Goal: Navigation & Orientation: Find specific page/section

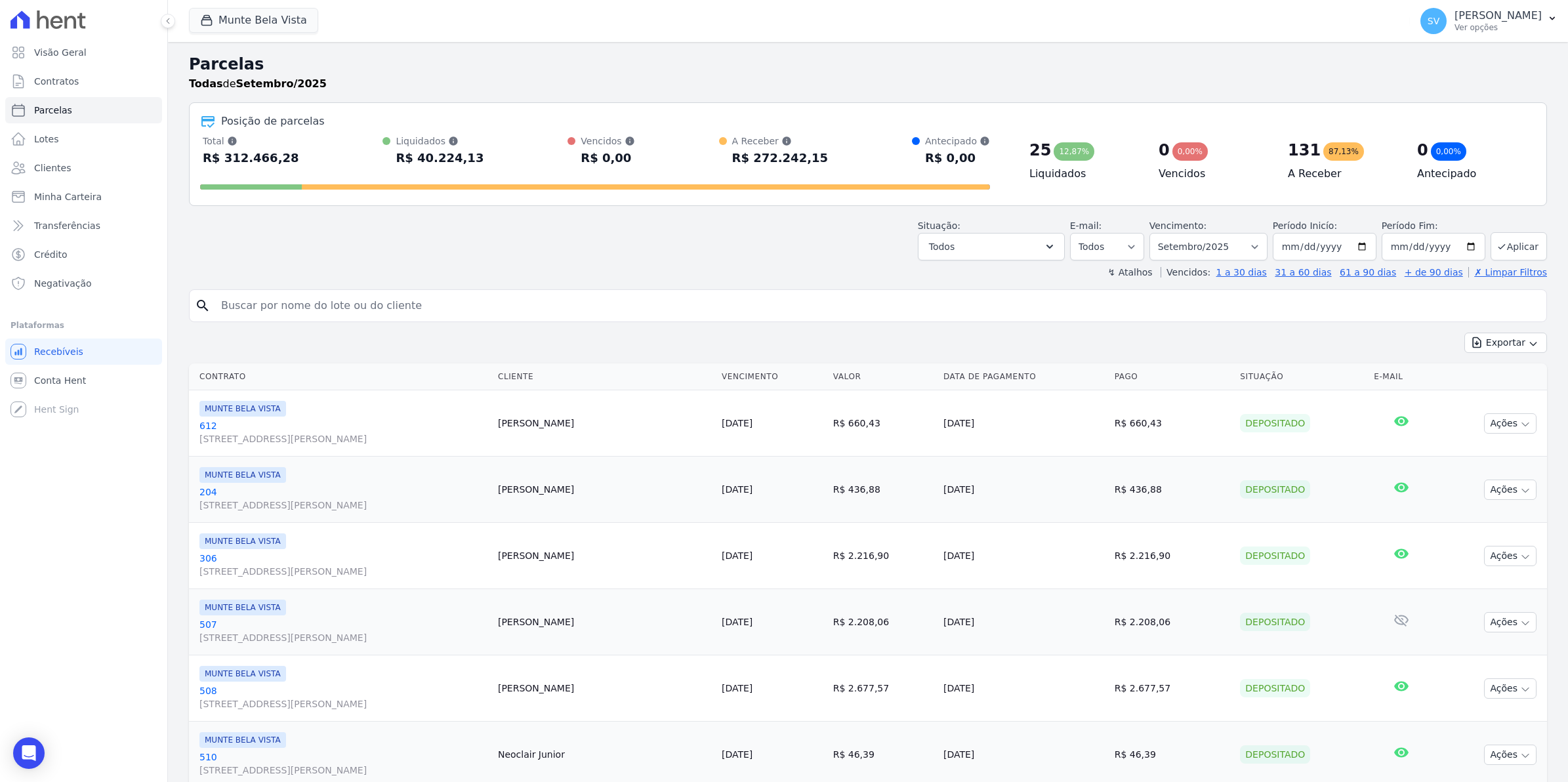
select select
click at [73, 386] on span "Conta Hent" at bounding box center [60, 380] width 51 height 13
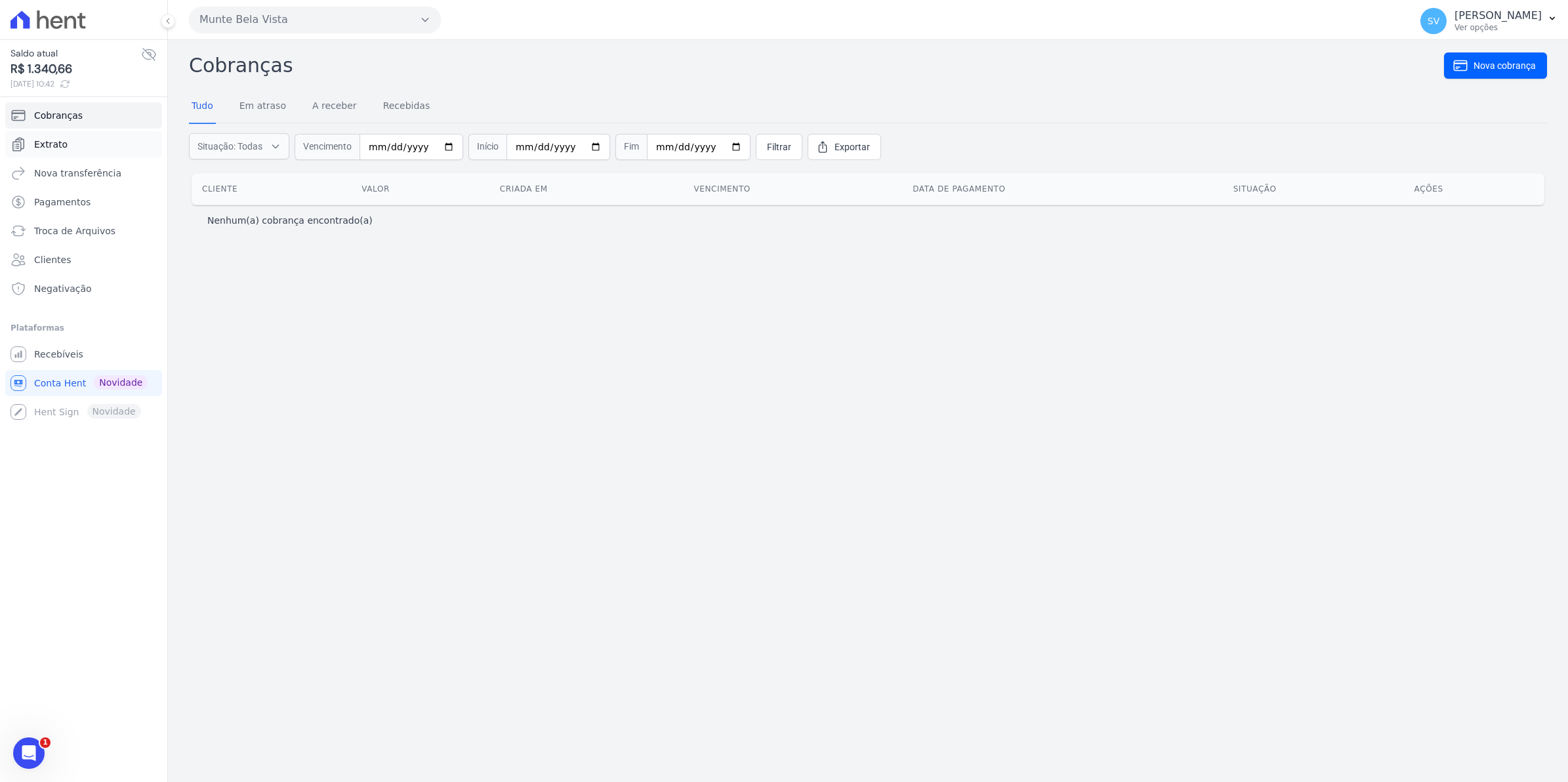
click at [57, 146] on span "Extrato" at bounding box center [51, 144] width 34 height 13
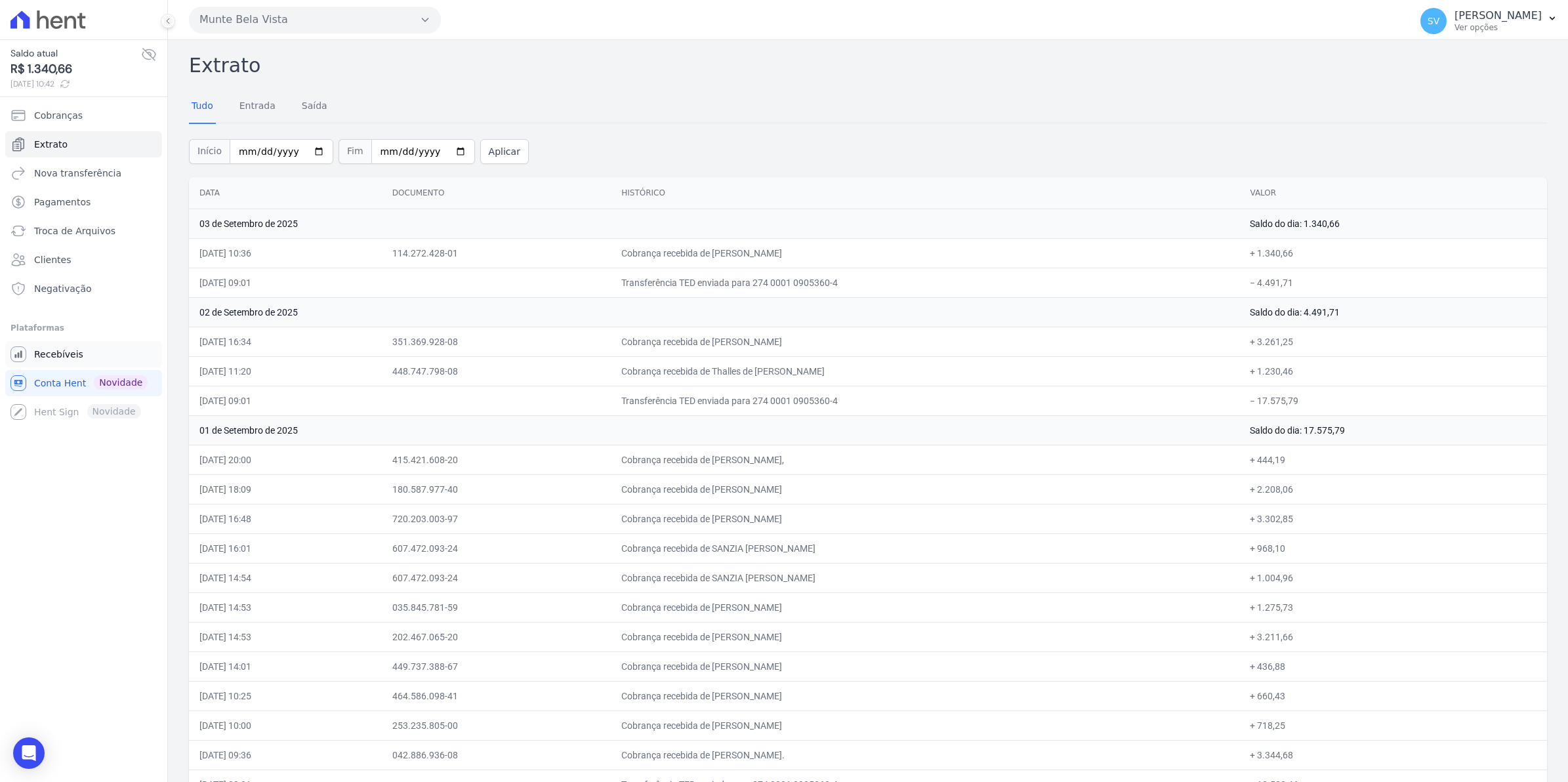
click at [62, 359] on span "Recebíveis" at bounding box center [59, 354] width 49 height 13
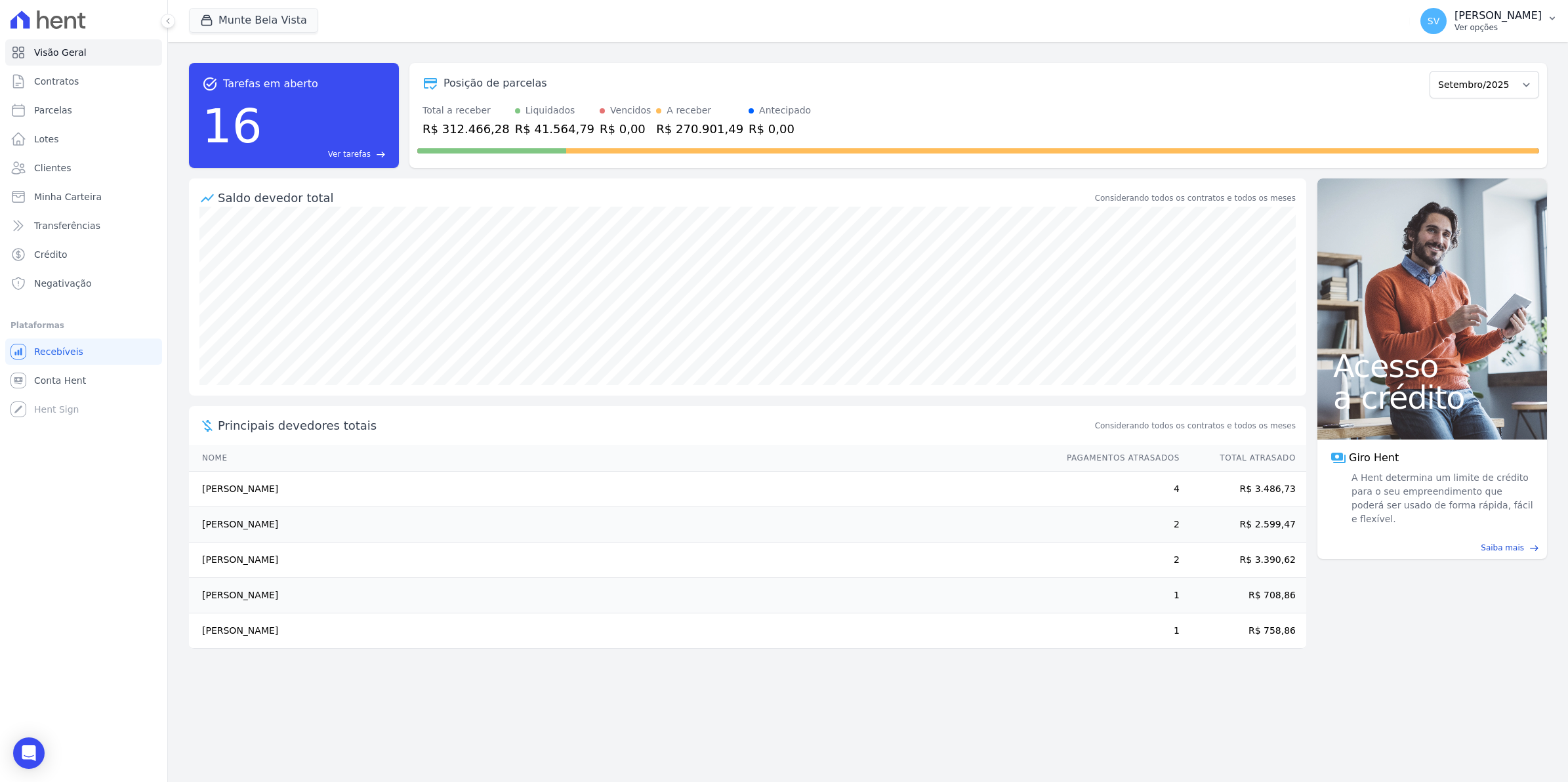
click at [1439, 25] on span "SV" at bounding box center [1433, 21] width 12 height 9
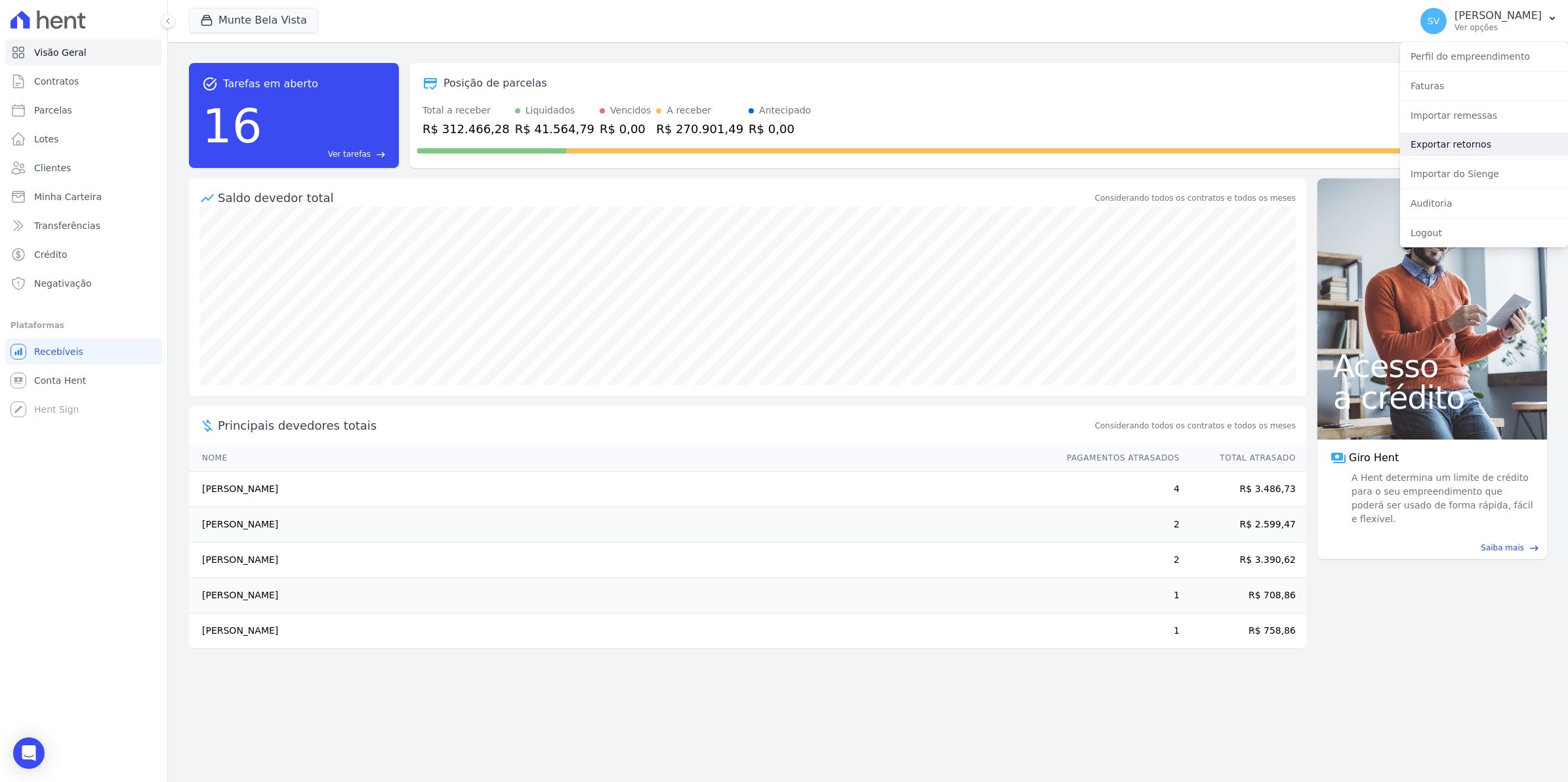
click at [1463, 151] on link "Exportar retornos" at bounding box center [1484, 144] width 168 height 23
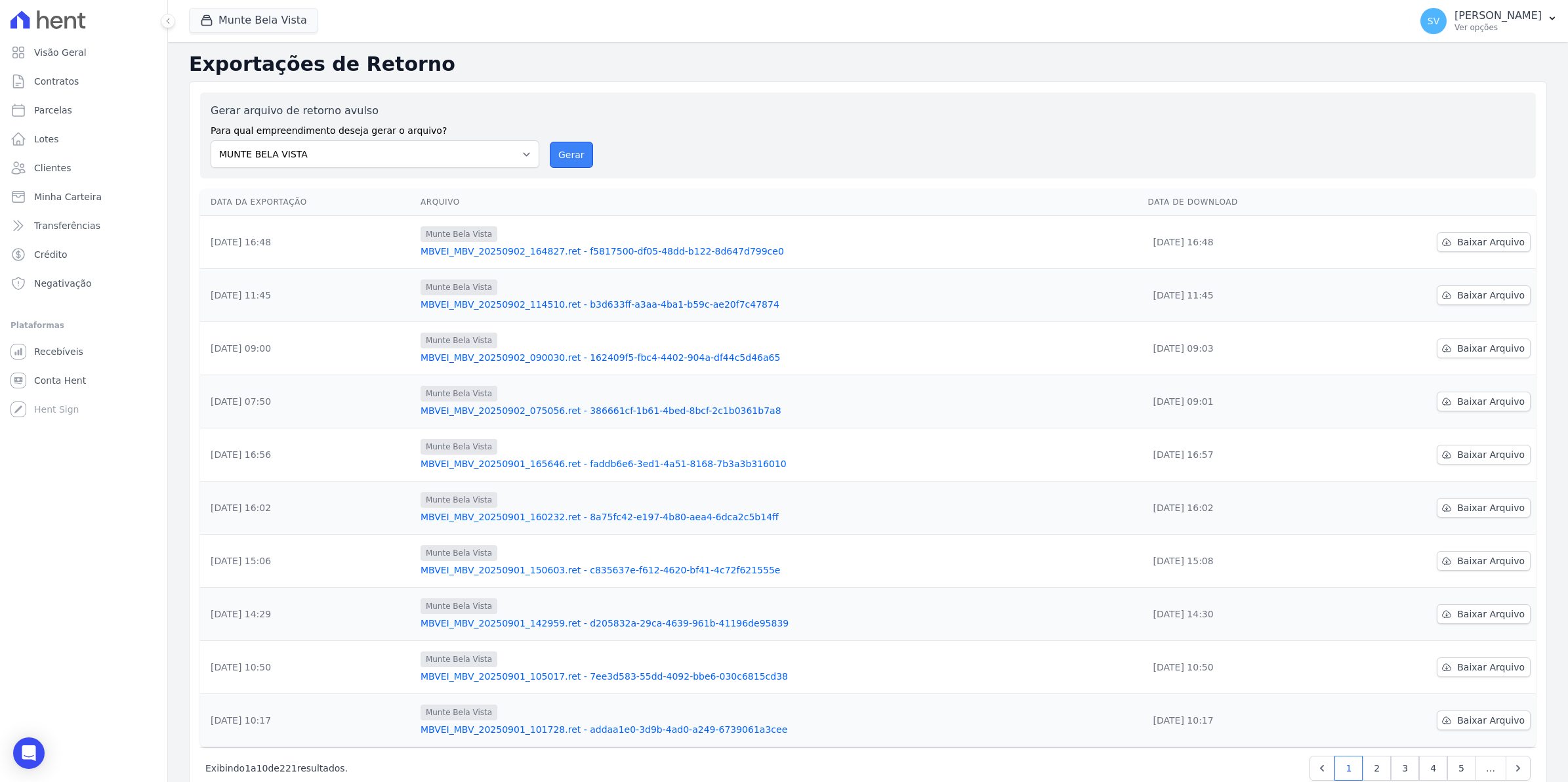
click at [576, 155] on button "Gerar" at bounding box center [572, 155] width 44 height 27
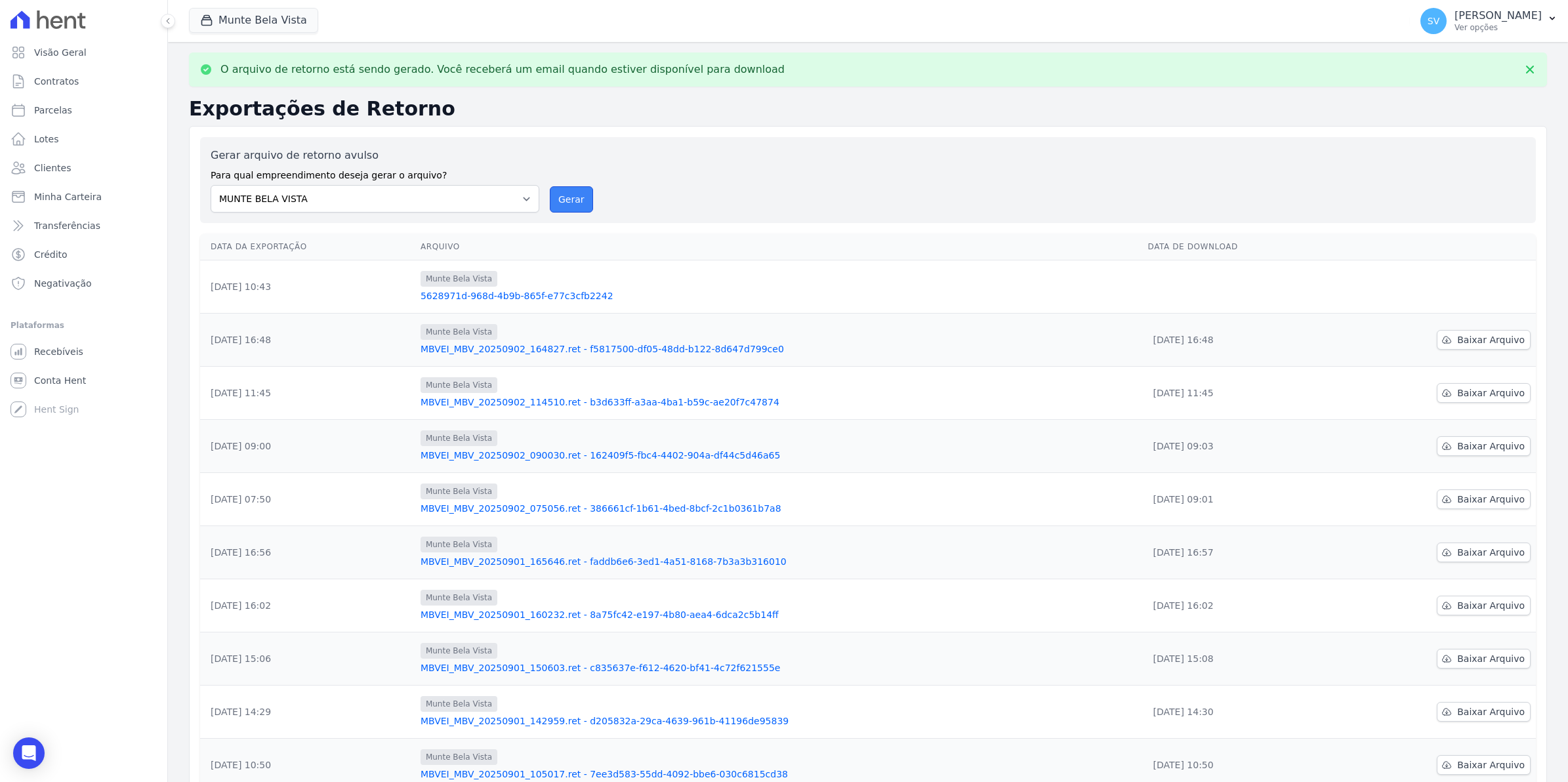
click at [575, 205] on button "Gerar" at bounding box center [572, 200] width 44 height 27
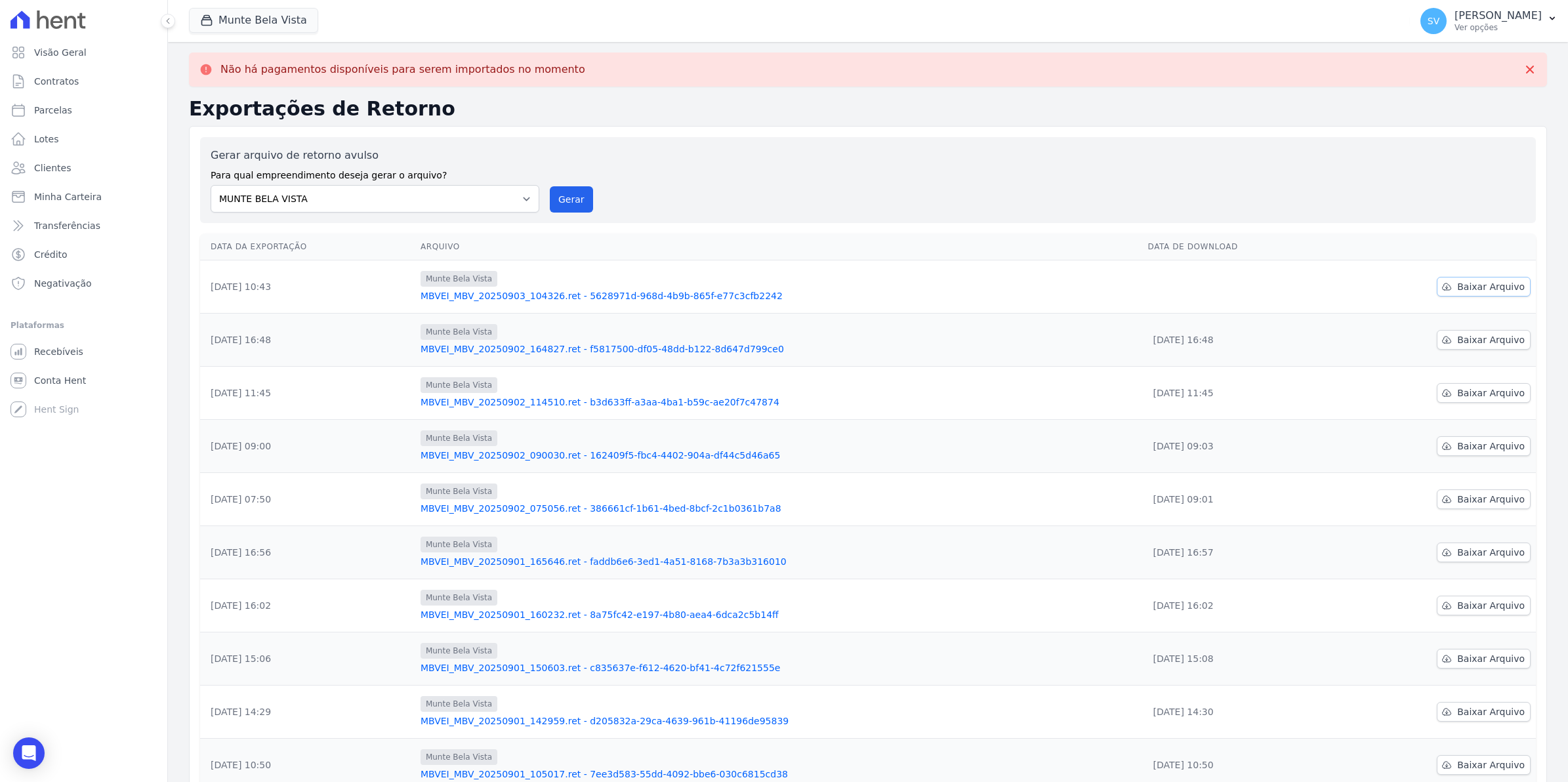
click at [1460, 284] on span "Baixar Arquivo" at bounding box center [1491, 286] width 68 height 13
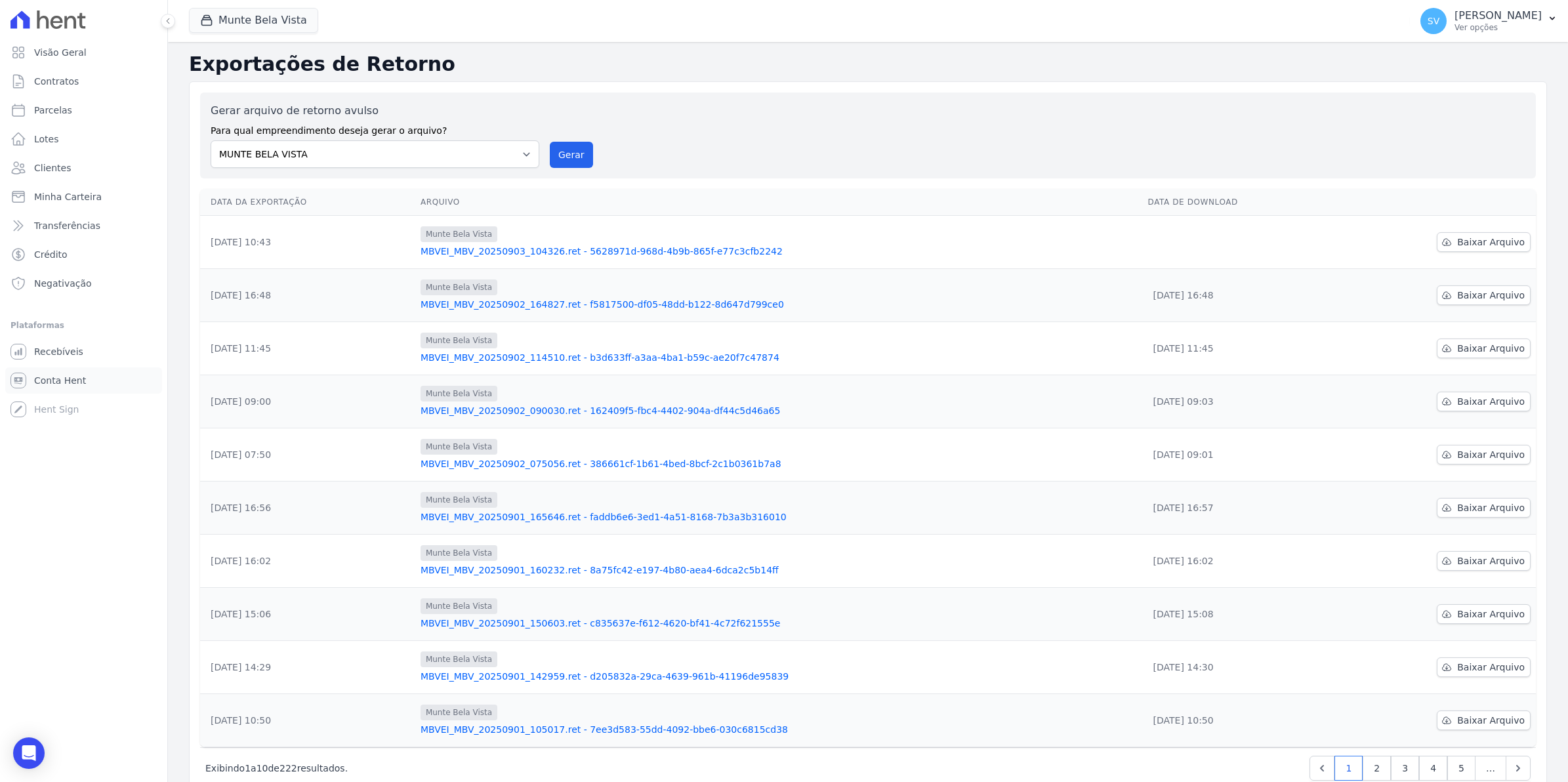
drag, startPoint x: 44, startPoint y: 378, endPoint x: 138, endPoint y: 428, distance: 106.5
click at [44, 378] on span "Conta Hent" at bounding box center [60, 380] width 51 height 13
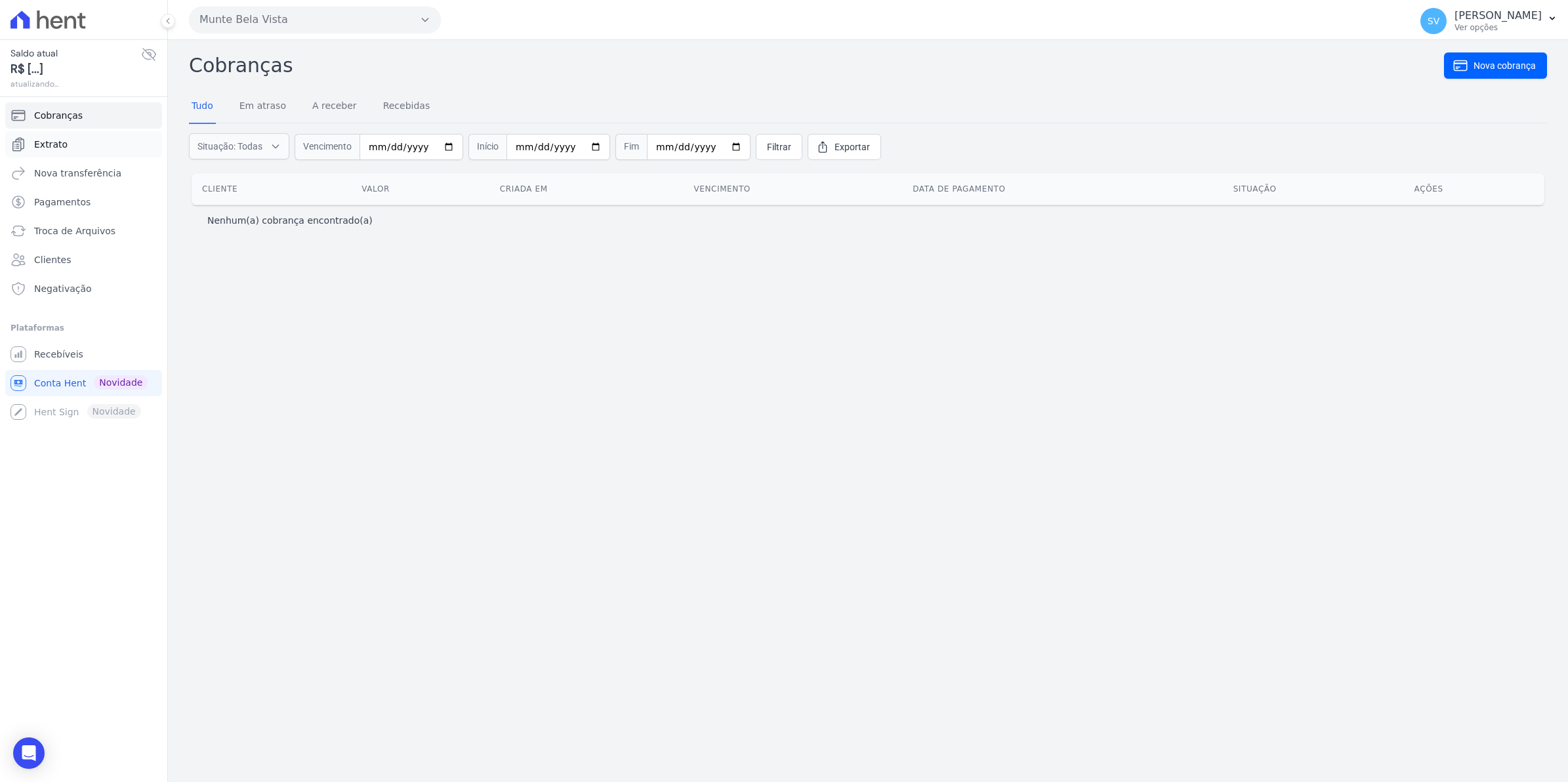
click at [57, 141] on span "Extrato" at bounding box center [51, 144] width 34 height 13
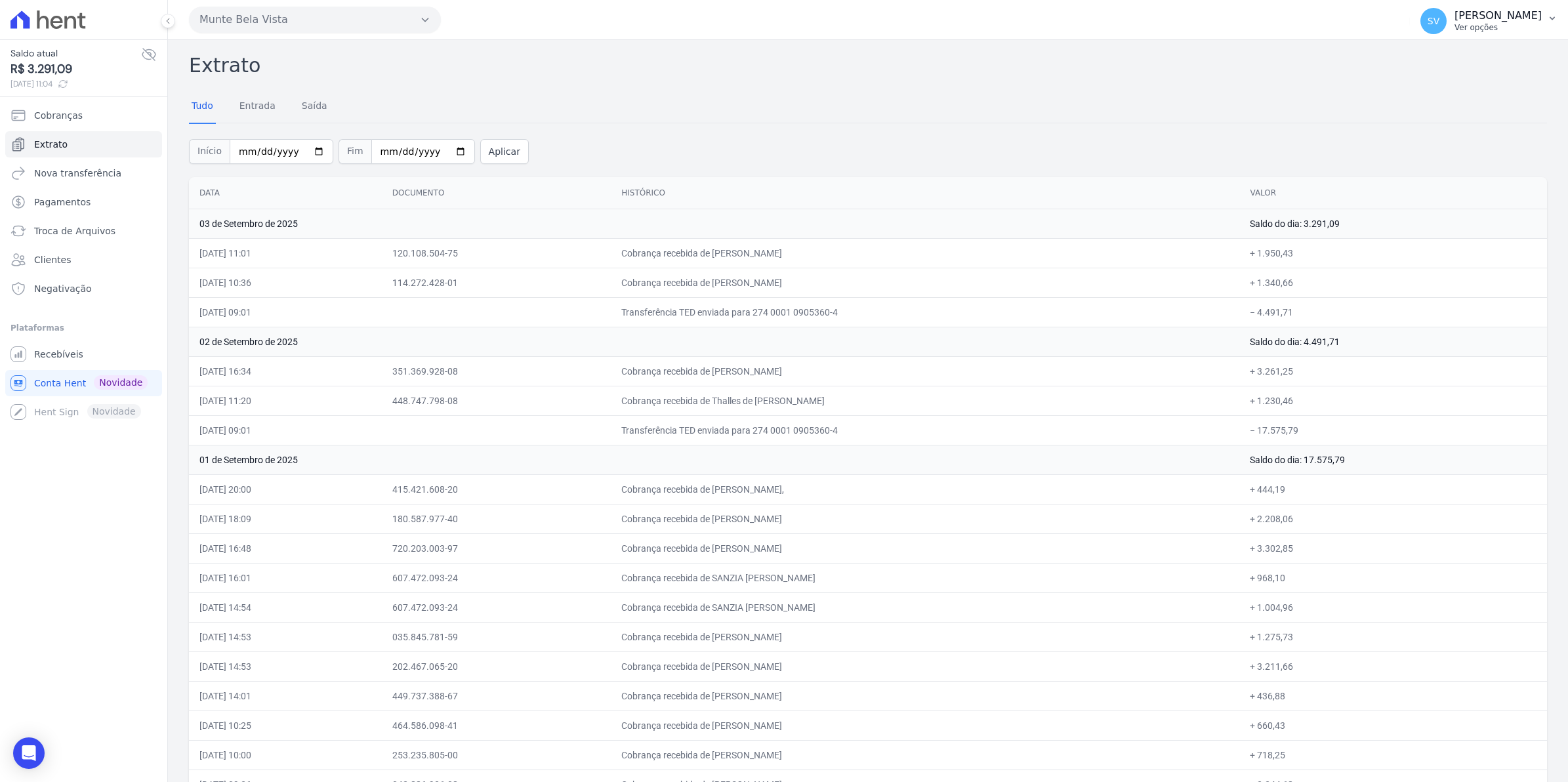
click at [1439, 17] on span "SV" at bounding box center [1433, 21] width 12 height 9
drag, startPoint x: 1158, startPoint y: 70, endPoint x: 1057, endPoint y: 97, distance: 104.5
click at [1158, 70] on h2 "Extrato" at bounding box center [867, 66] width 1358 height 30
click at [48, 360] on span "Recebíveis" at bounding box center [59, 354] width 49 height 13
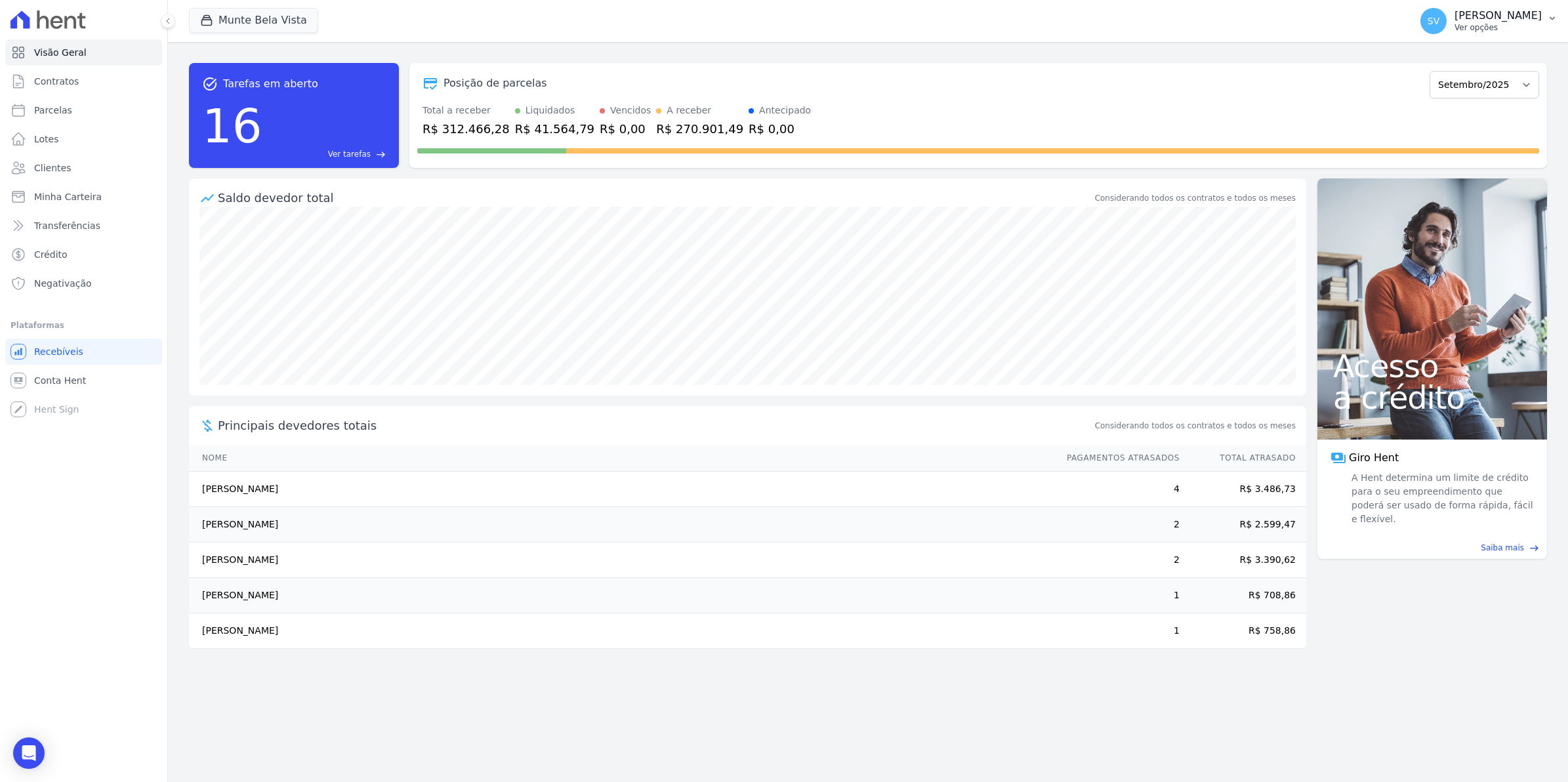
click at [1439, 26] on span "SV" at bounding box center [1433, 21] width 12 height 9
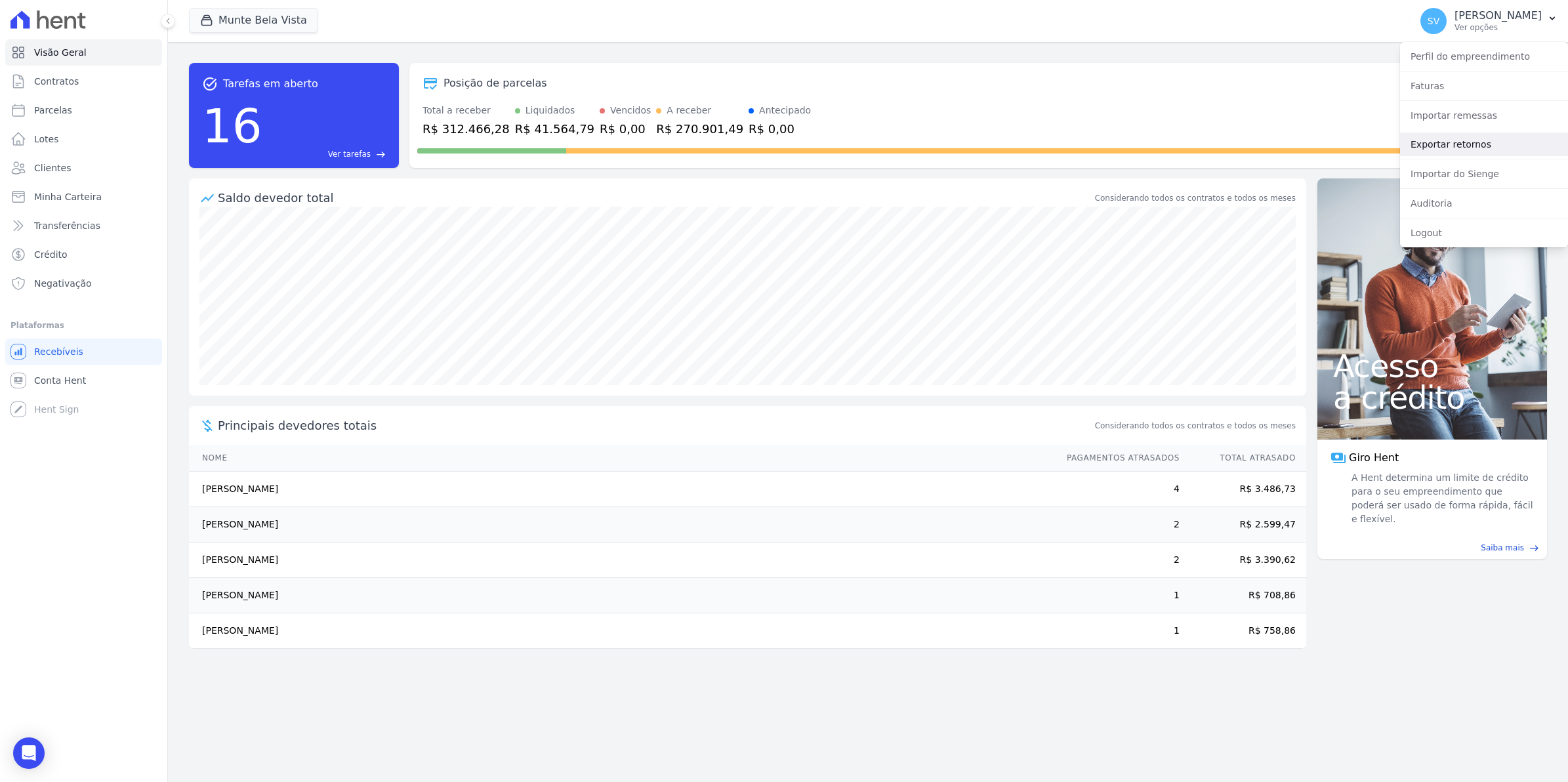
click at [1443, 148] on link "Exportar retornos" at bounding box center [1484, 144] width 168 height 23
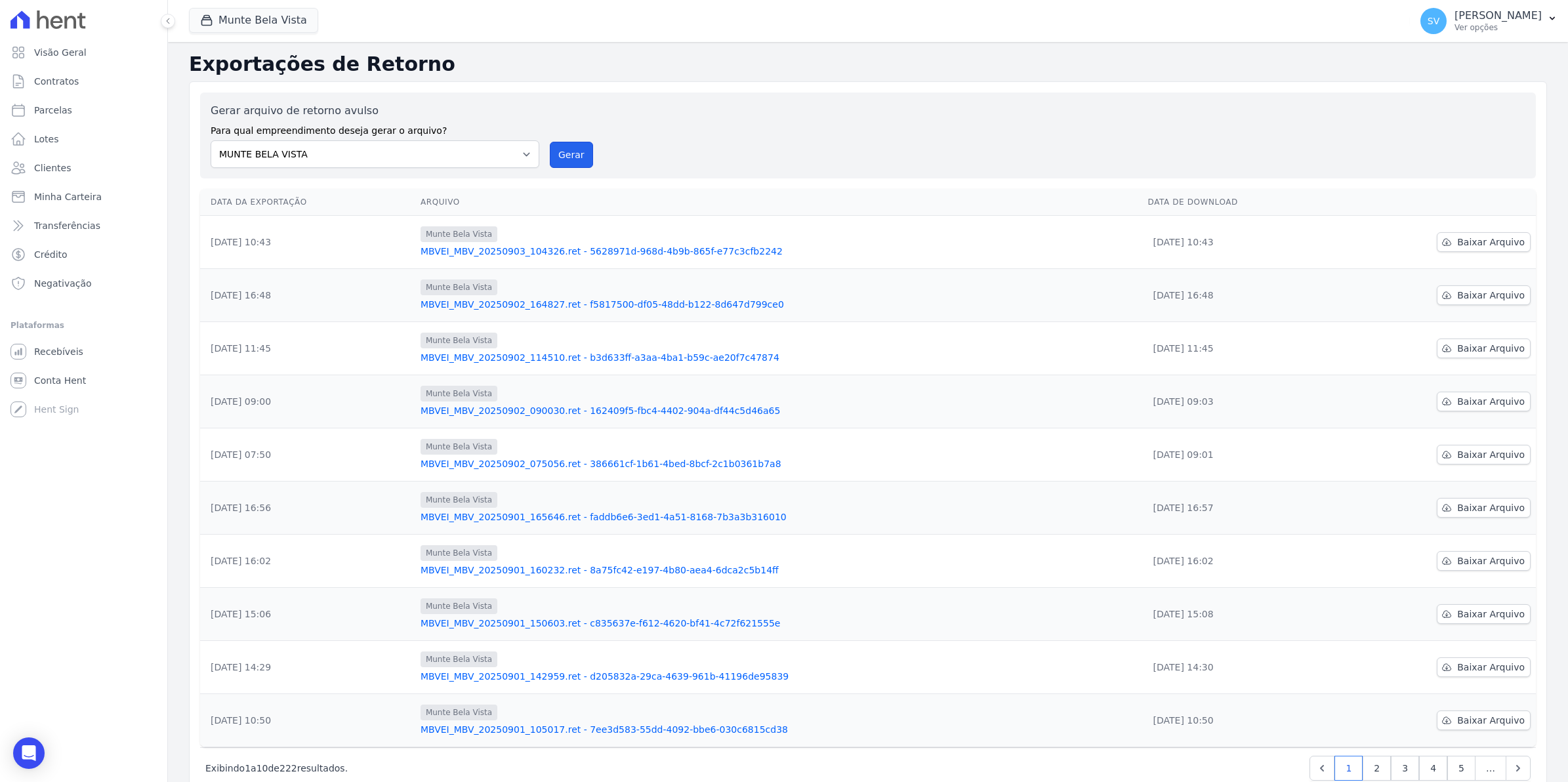
click at [574, 153] on button "Gerar" at bounding box center [572, 155] width 44 height 27
click at [576, 153] on button "Gerar" at bounding box center [572, 155] width 44 height 27
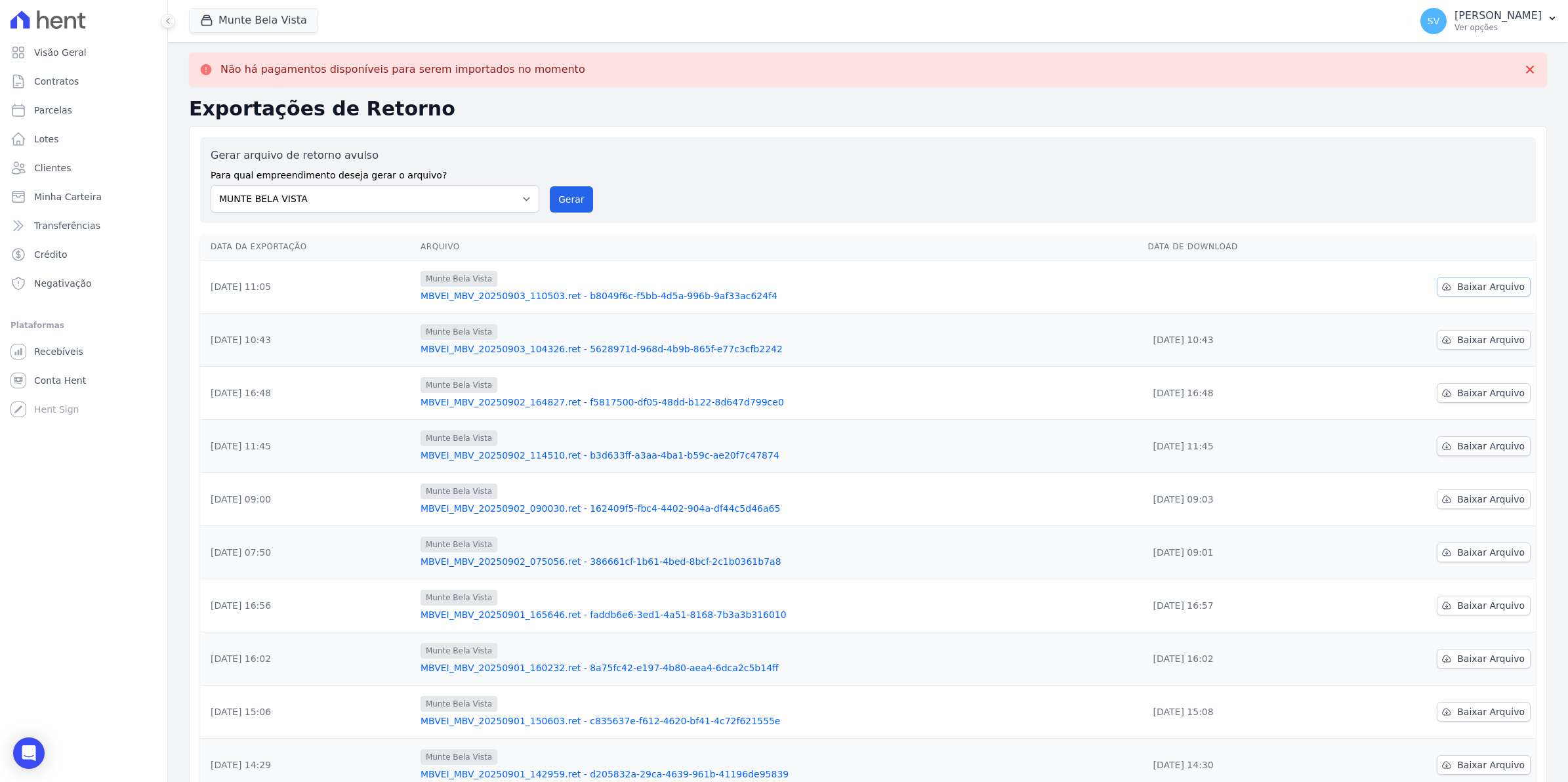
click at [1461, 287] on span "Baixar Arquivo" at bounding box center [1491, 286] width 68 height 13
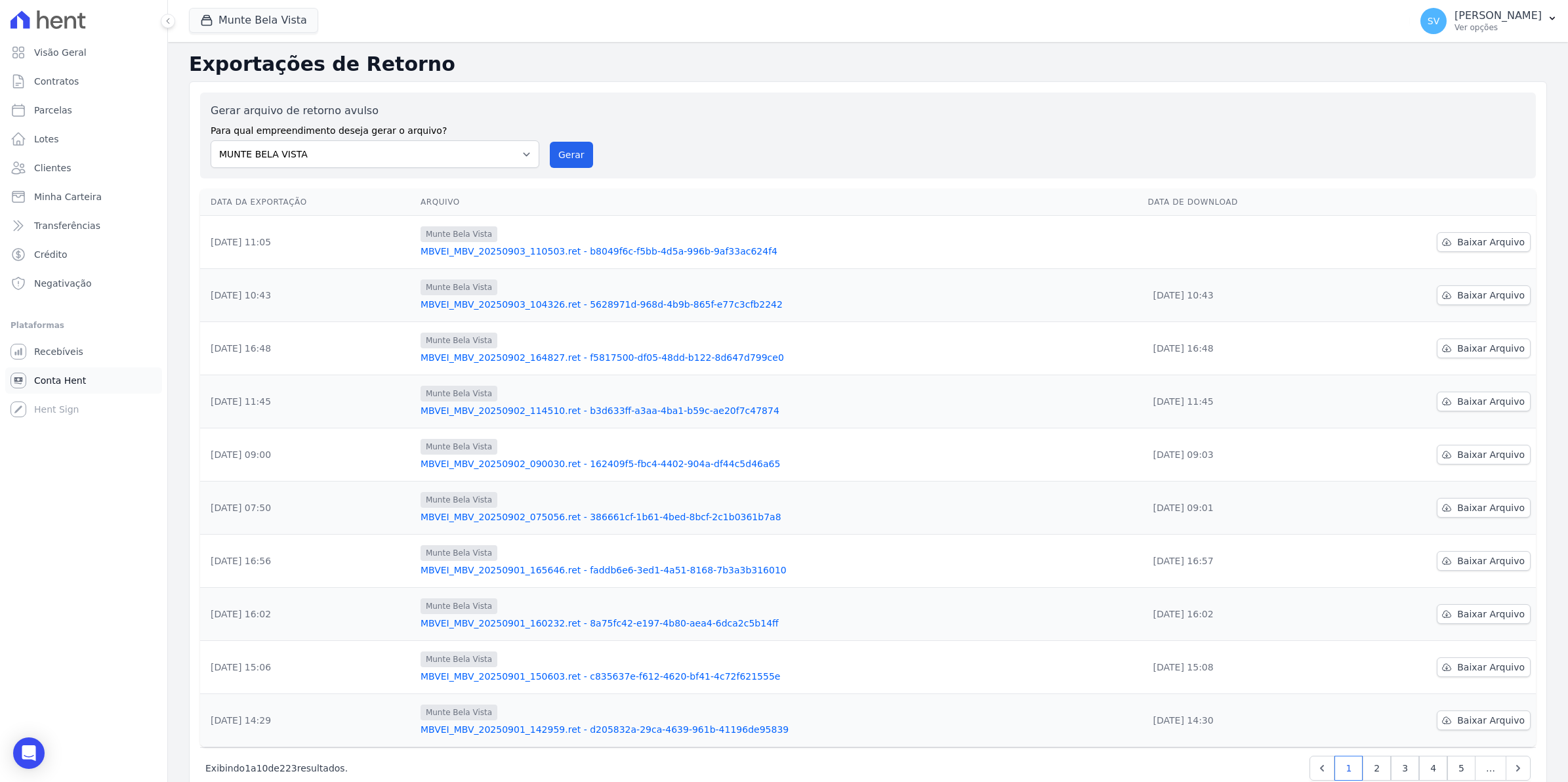
click at [55, 378] on span "Conta Hent" at bounding box center [60, 380] width 51 height 13
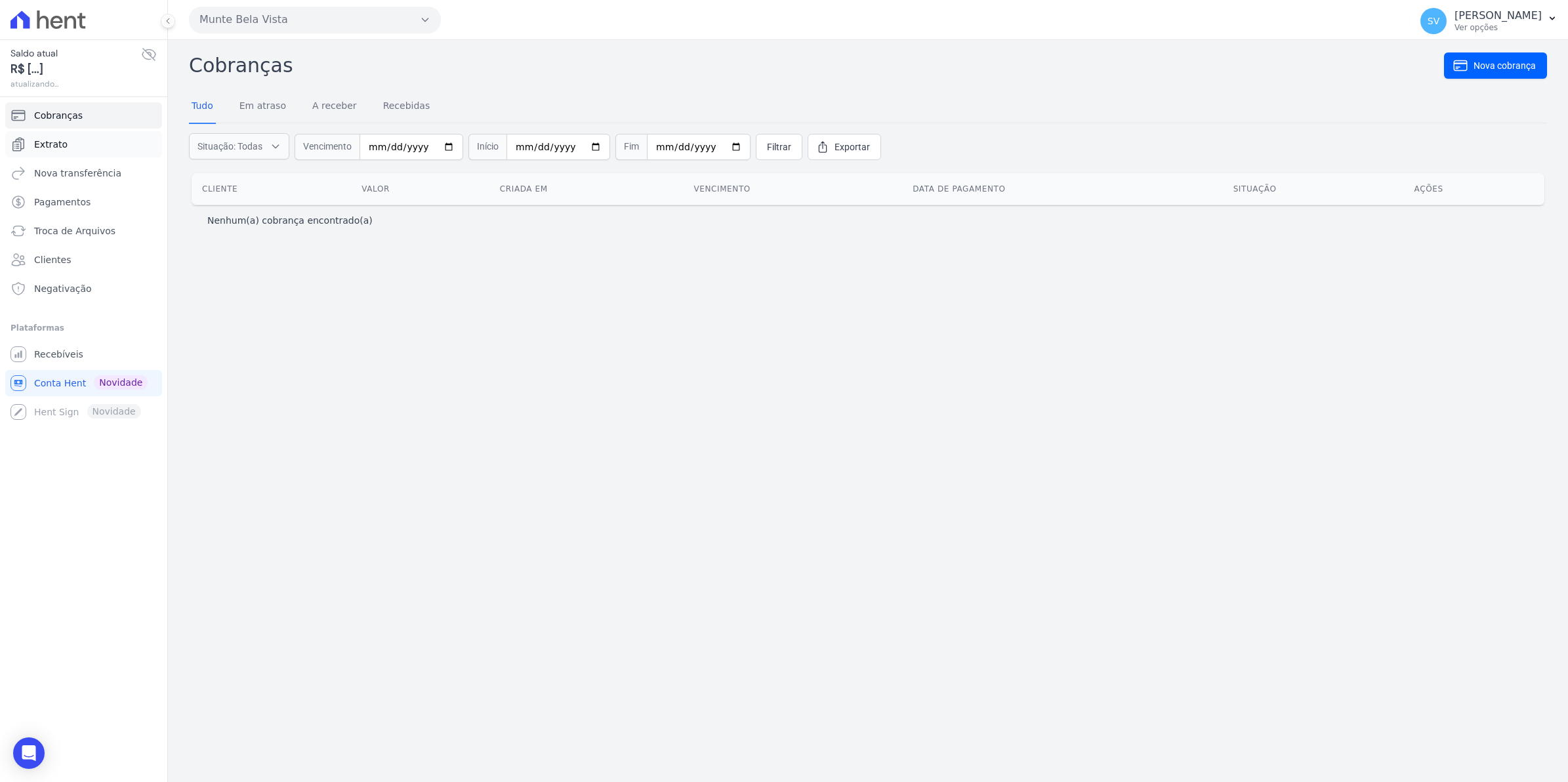
click at [59, 149] on span "Extrato" at bounding box center [51, 144] width 34 height 13
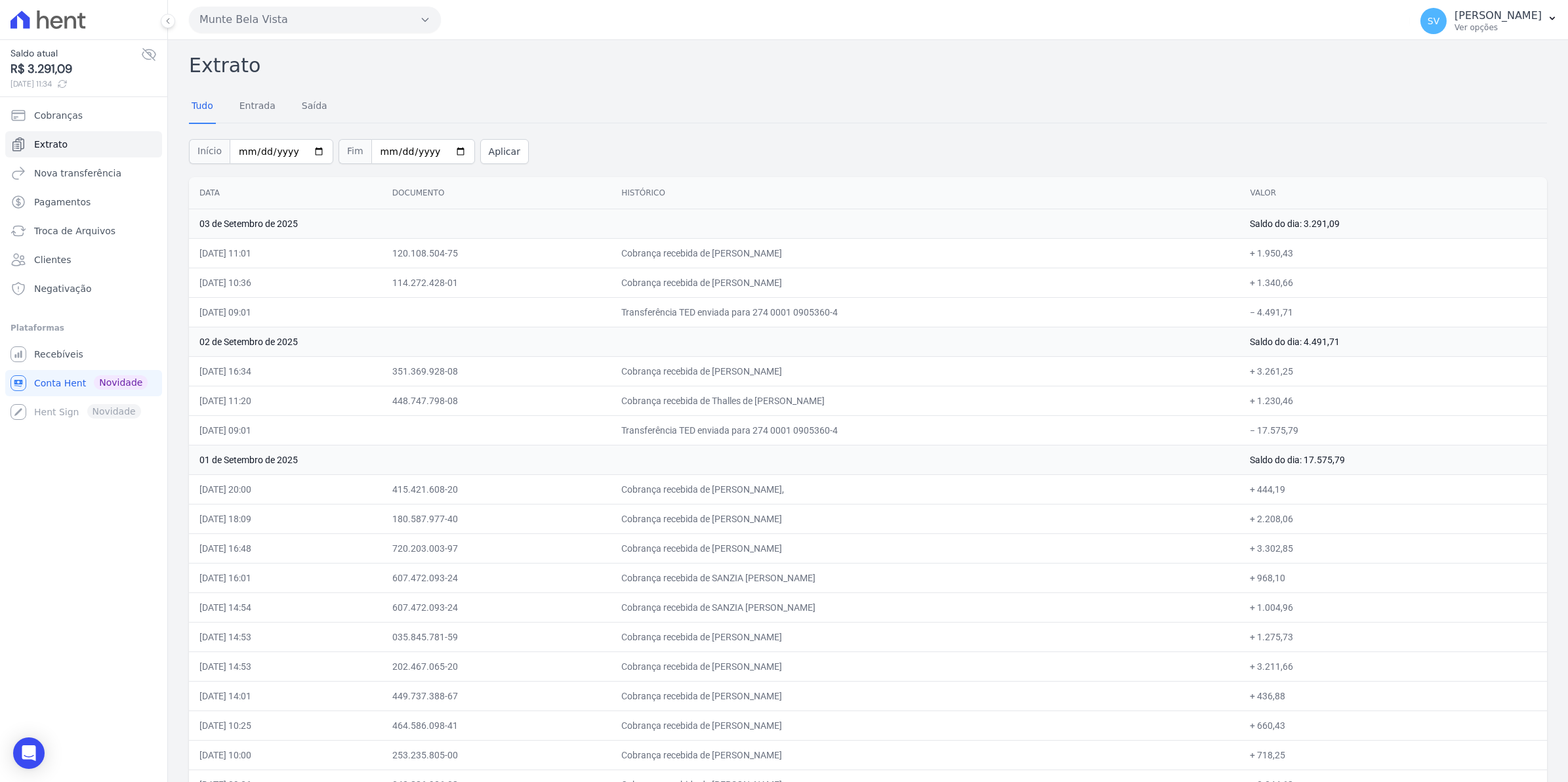
drag, startPoint x: 876, startPoint y: 499, endPoint x: 868, endPoint y: 493, distance: 10.0
click at [874, 499] on td "Cobrança recebida de [PERSON_NAME]," at bounding box center [925, 489] width 629 height 30
click at [44, 361] on link "Recebíveis" at bounding box center [83, 354] width 157 height 27
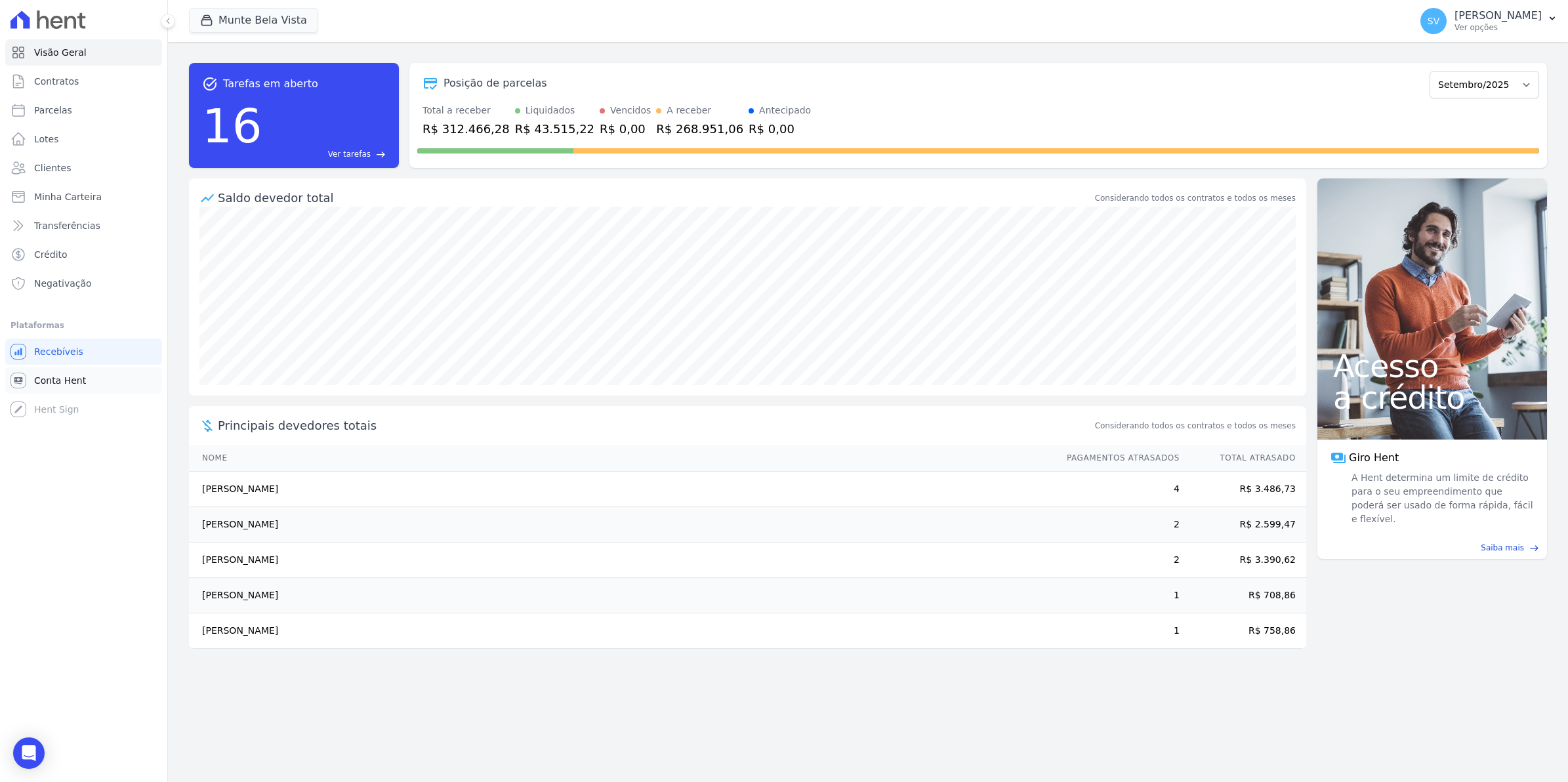
click at [51, 382] on span "Conta Hent" at bounding box center [60, 380] width 51 height 13
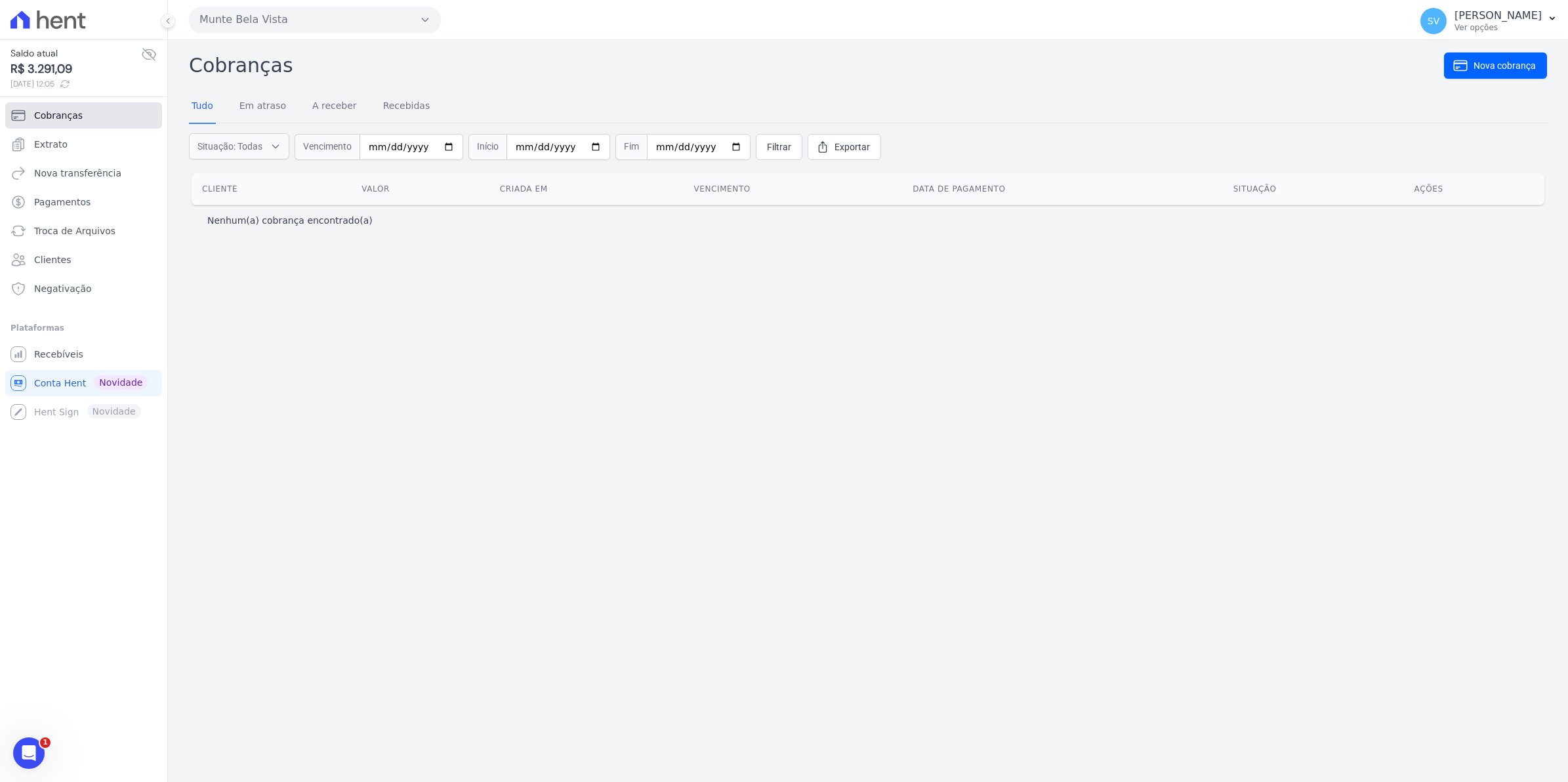
click at [67, 122] on span "Cobranças" at bounding box center [59, 116] width 48 height 13
click at [1439, 22] on span "SV" at bounding box center [1433, 21] width 12 height 9
click at [56, 343] on link "Recebíveis" at bounding box center [83, 354] width 157 height 27
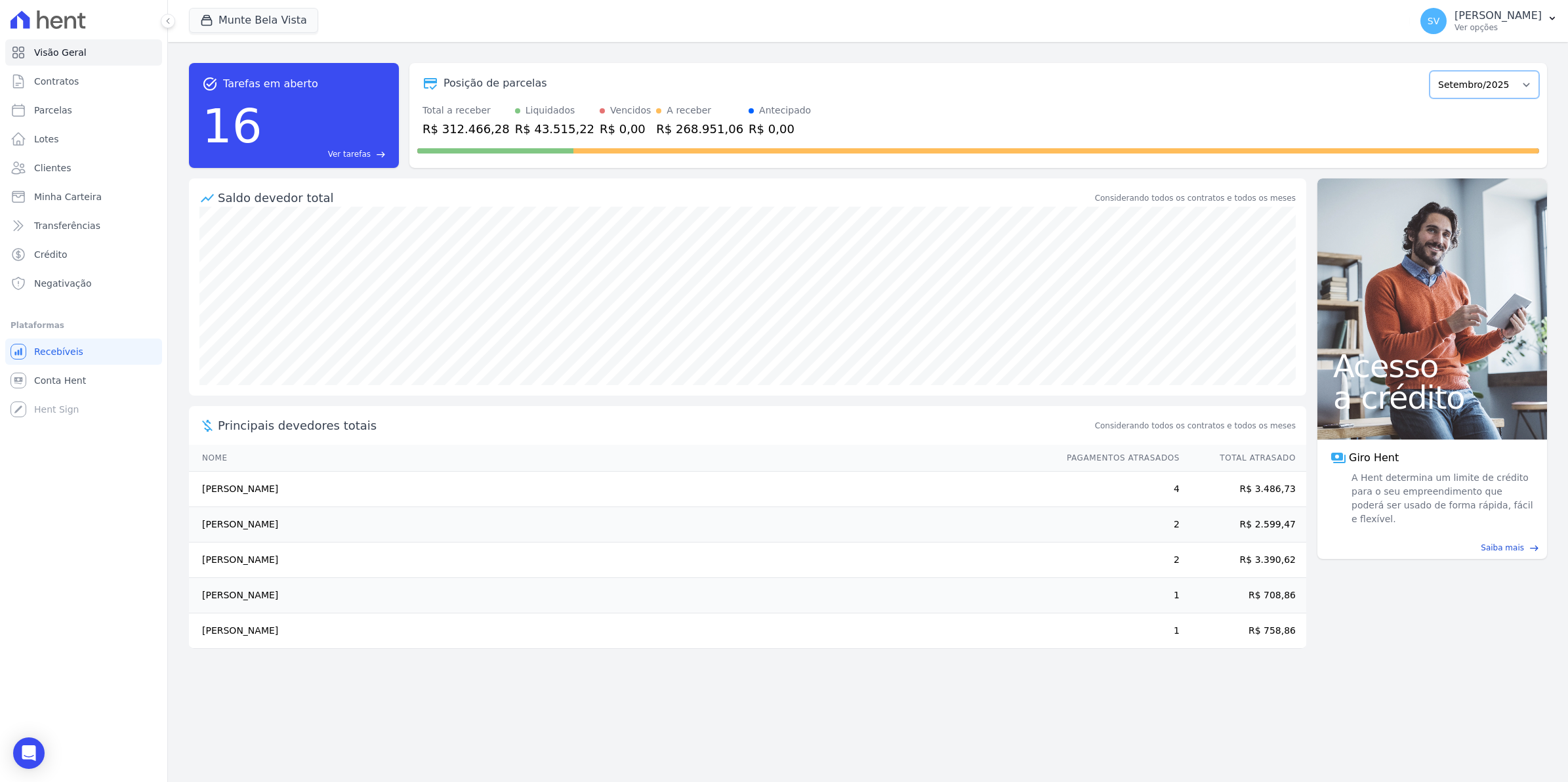
click at [1478, 91] on select "[GEOGRAPHIC_DATA]/2024 Fevereiro/2024 Março/2024 Abril/2024 Maio/2024 Junho/202…" at bounding box center [1484, 84] width 109 height 27
click at [1478, 90] on select "[GEOGRAPHIC_DATA]/2024 Fevereiro/2024 Março/2024 Abril/2024 Maio/2024 Junho/202…" at bounding box center [1484, 84] width 109 height 27
click at [1498, 23] on p "Ver opções" at bounding box center [1498, 27] width 87 height 10
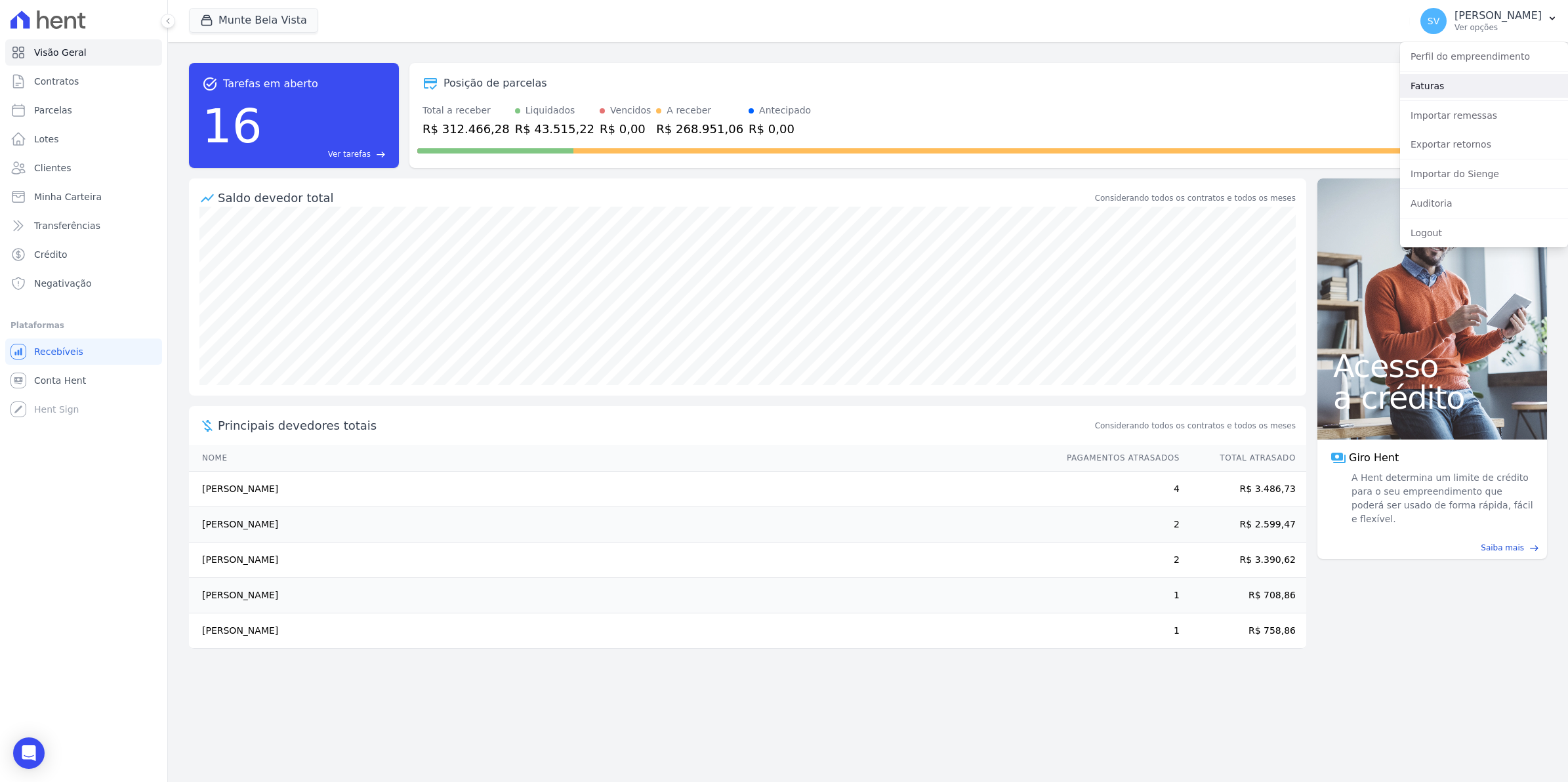
click at [1424, 85] on link "Faturas" at bounding box center [1484, 86] width 168 height 23
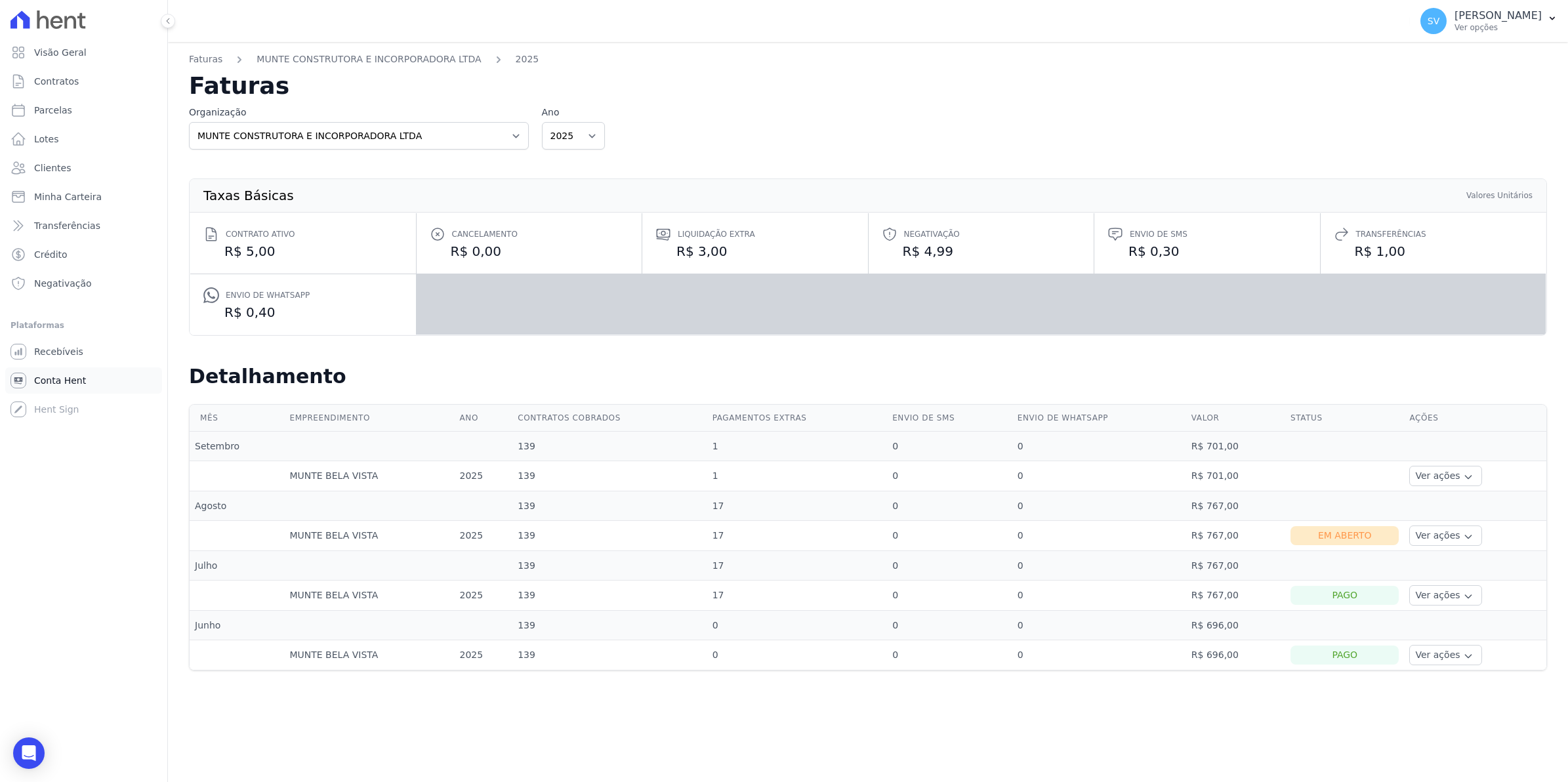
click at [53, 376] on span "Conta Hent" at bounding box center [60, 380] width 51 height 13
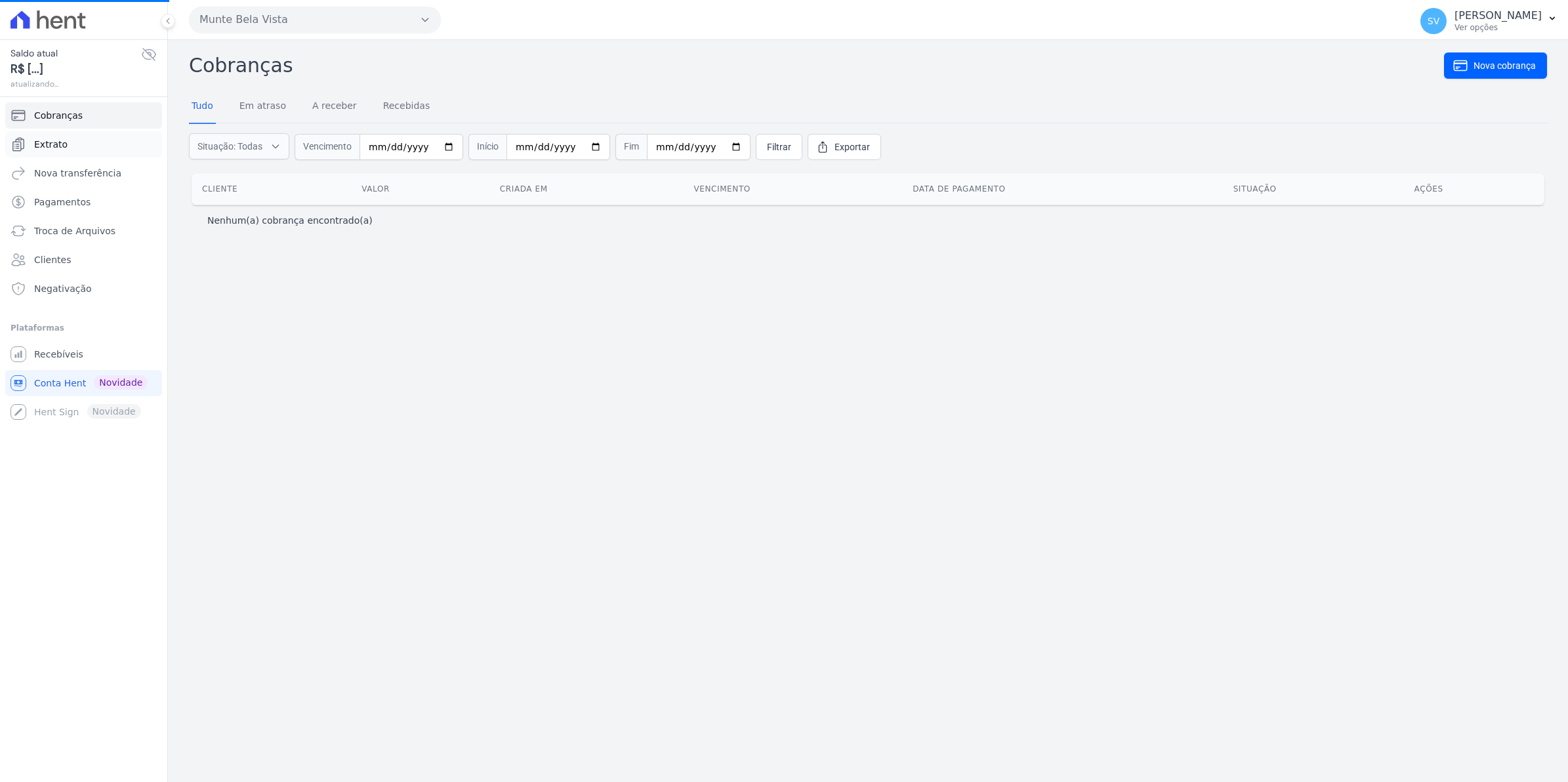
click at [51, 145] on span "Extrato" at bounding box center [51, 144] width 34 height 13
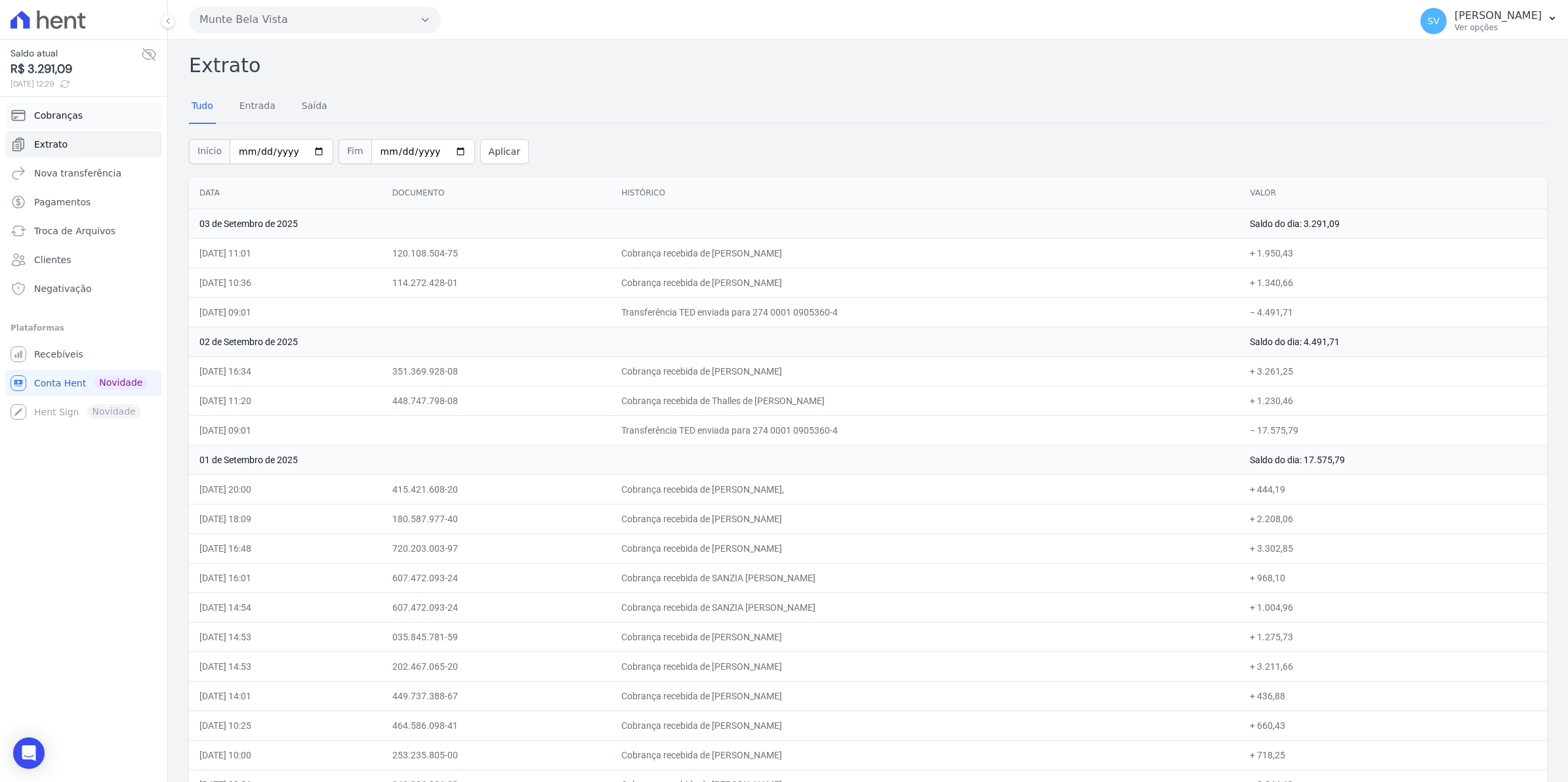
click at [40, 118] on span "Cobranças" at bounding box center [59, 116] width 48 height 13
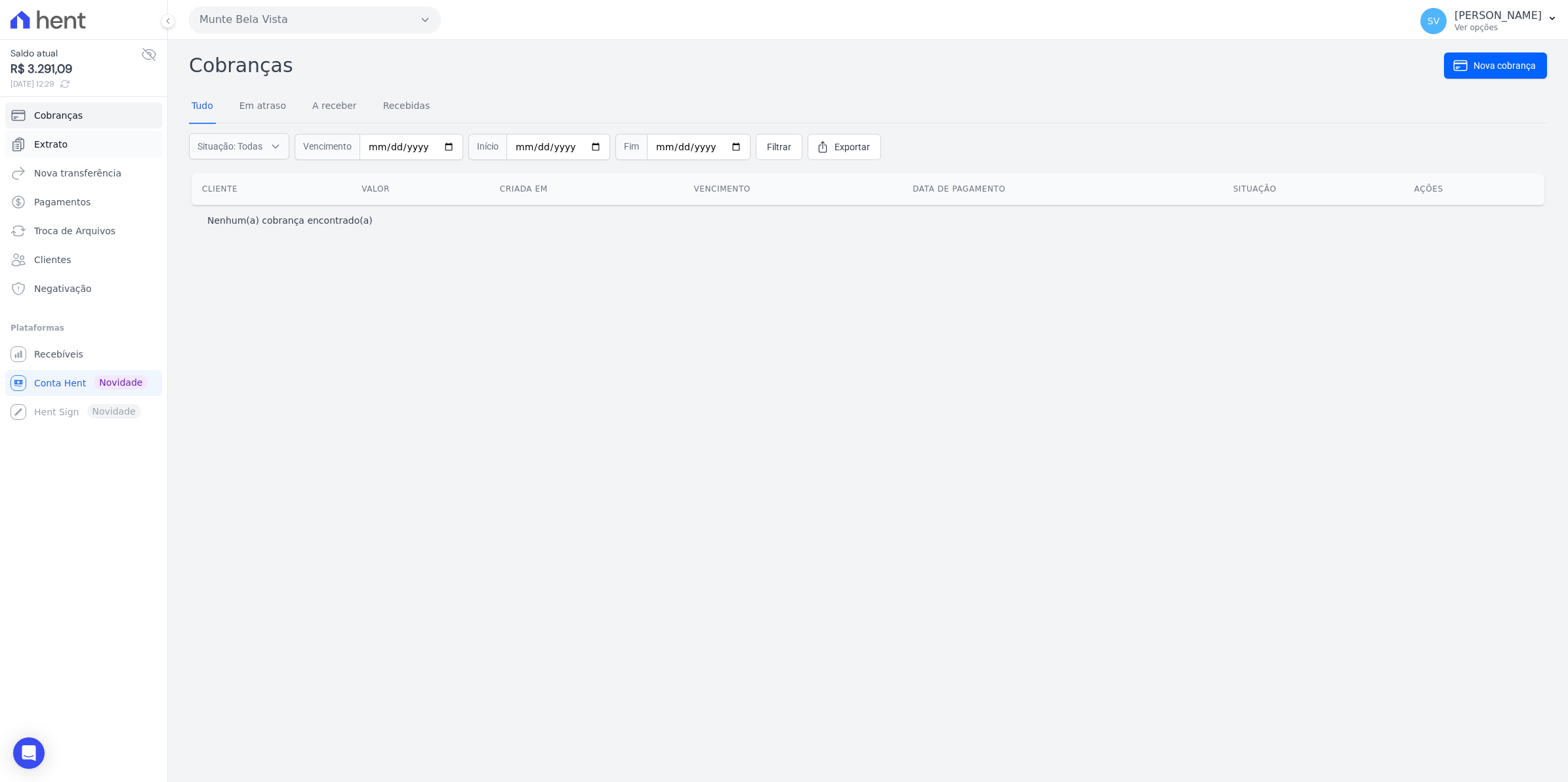
click at [38, 147] on span "Extrato" at bounding box center [51, 144] width 34 height 13
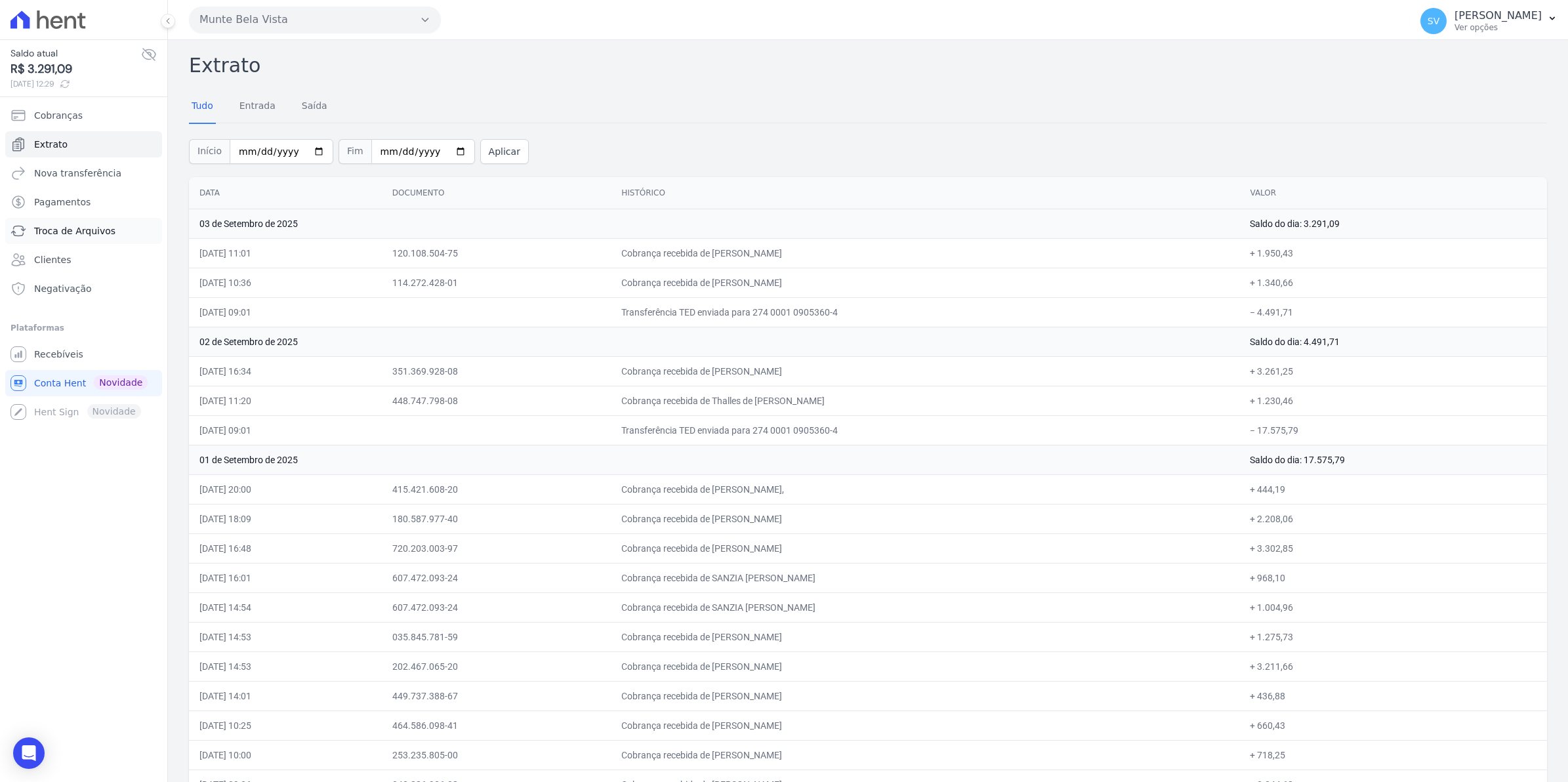
click at [63, 230] on span "Troca de Arquivos" at bounding box center [75, 231] width 81 height 13
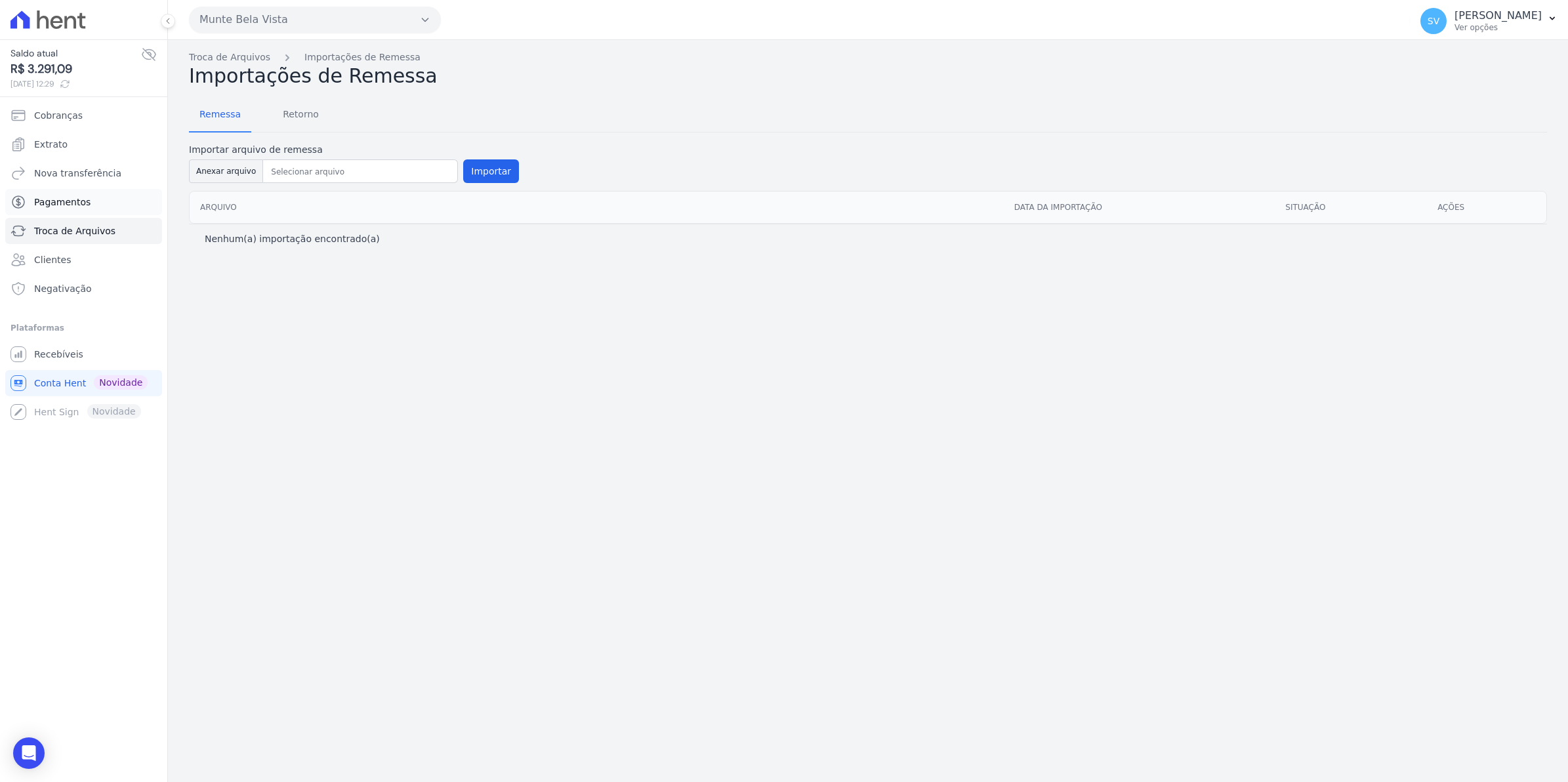
click at [69, 197] on span "Pagamentos" at bounding box center [62, 202] width 56 height 13
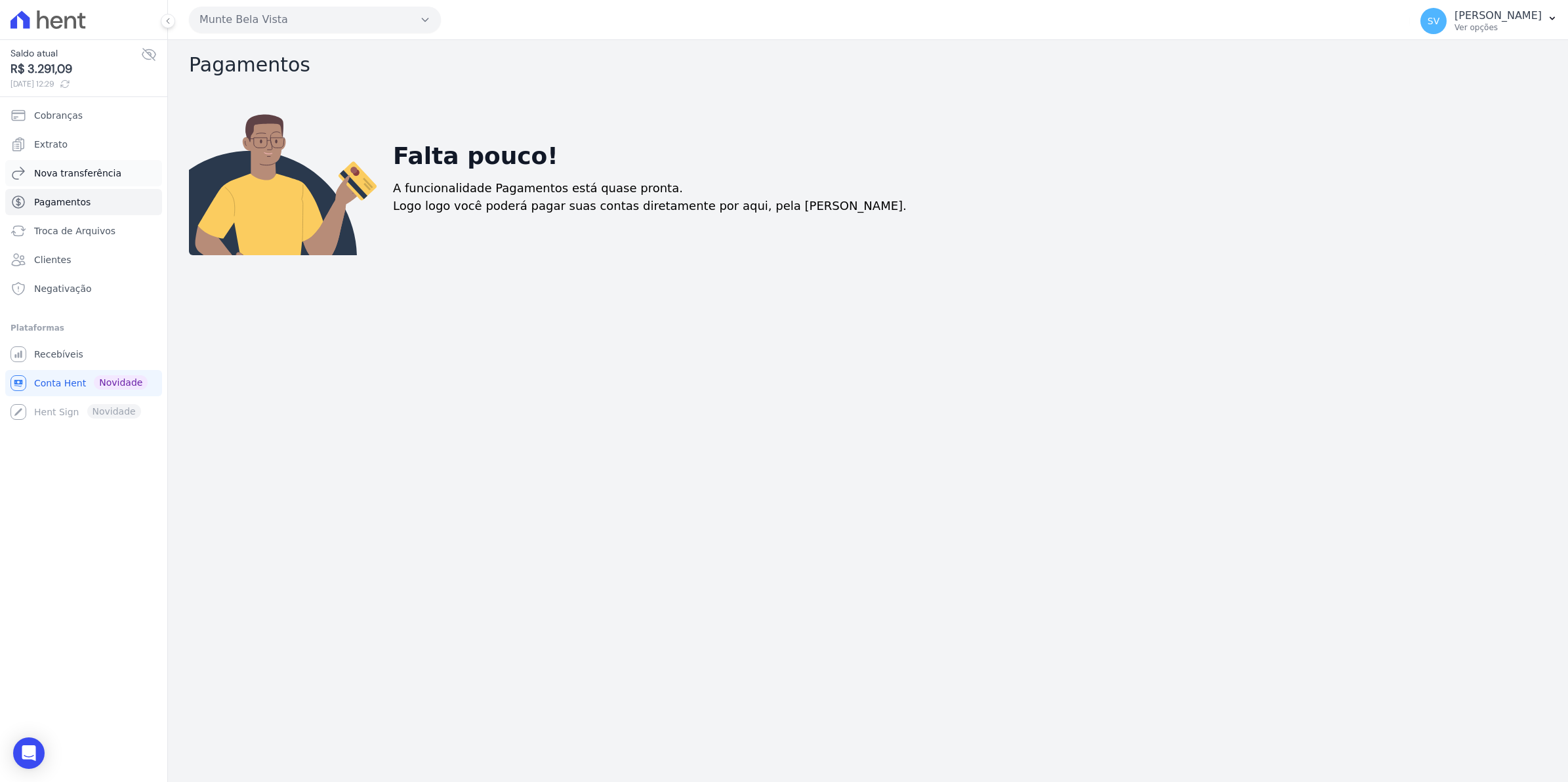
click at [87, 171] on span "Nova transferência" at bounding box center [78, 173] width 87 height 13
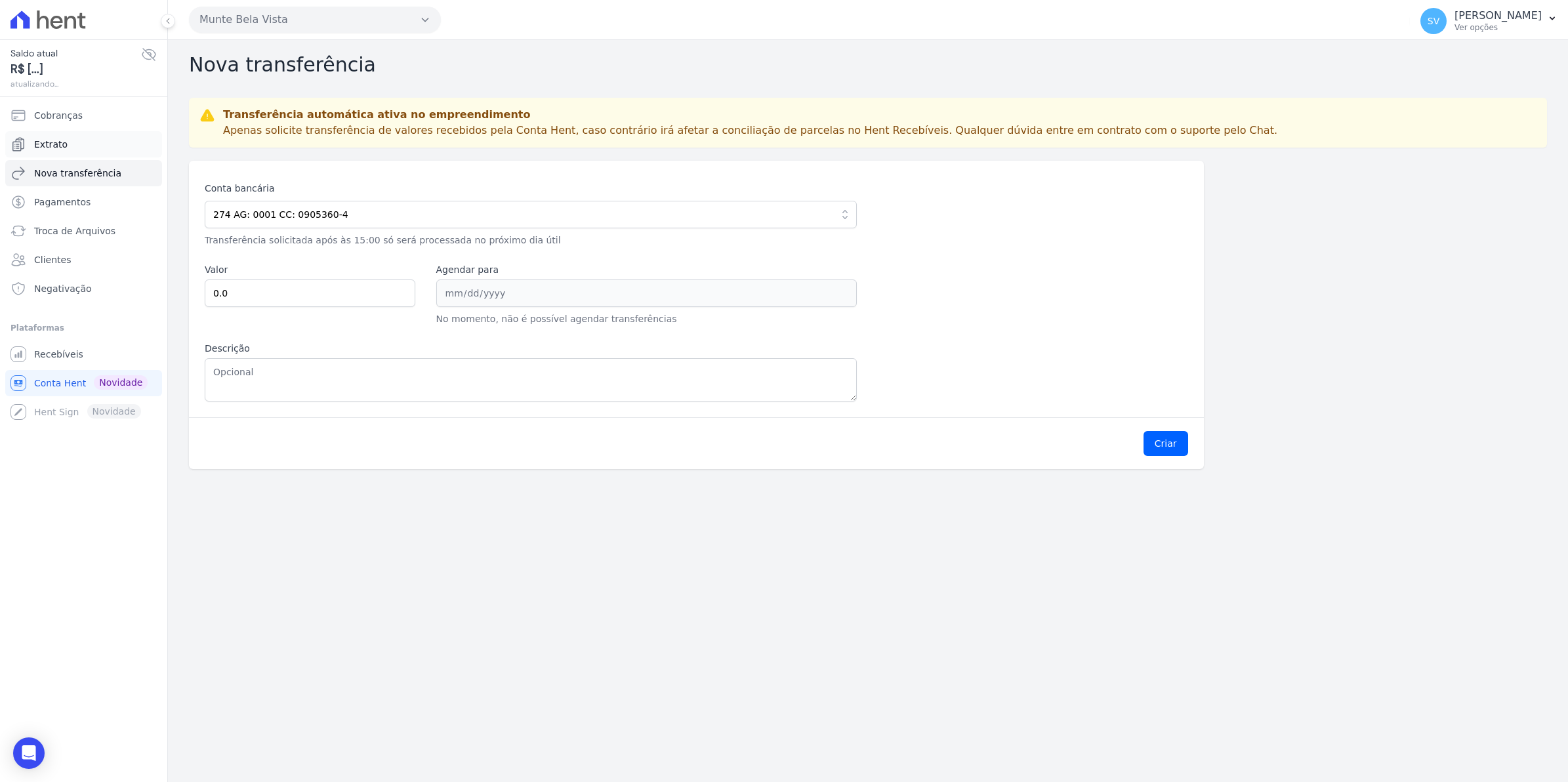
click at [55, 144] on span "Extrato" at bounding box center [51, 144] width 34 height 13
